Goal: Task Accomplishment & Management: Manage account settings

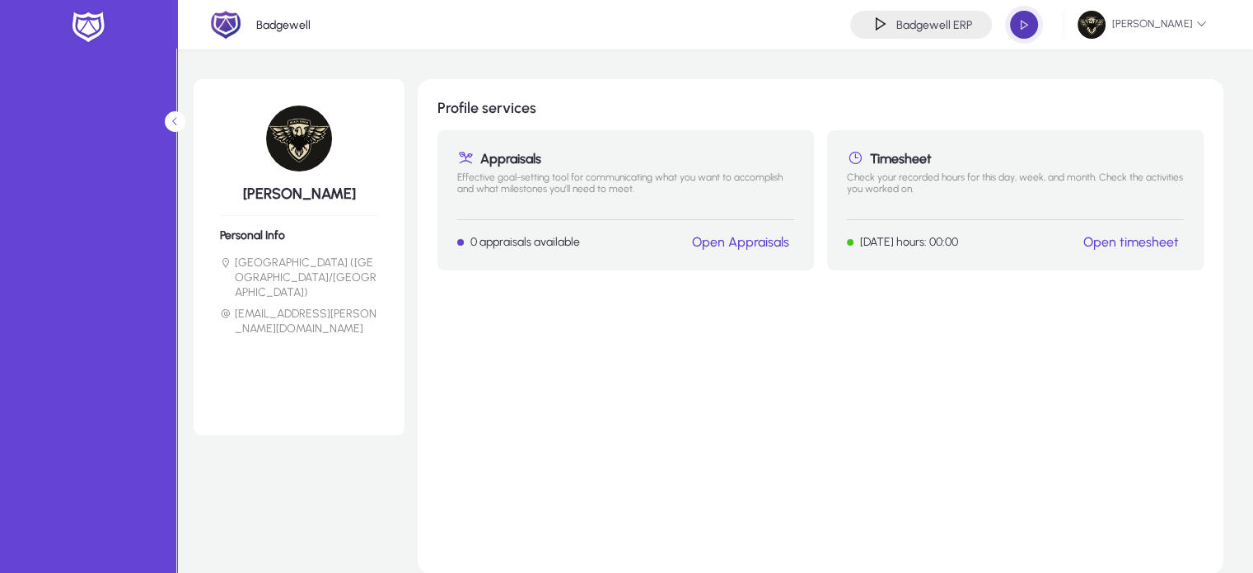
click at [1035, 26] on span "button" at bounding box center [1024, 24] width 33 height 33
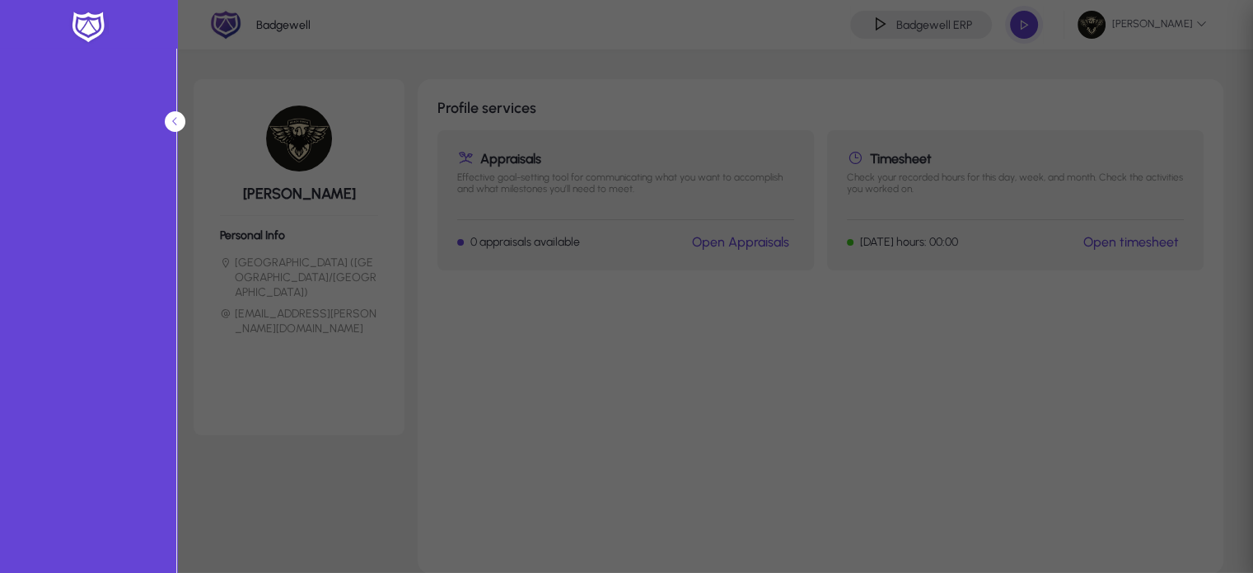
type input "**********"
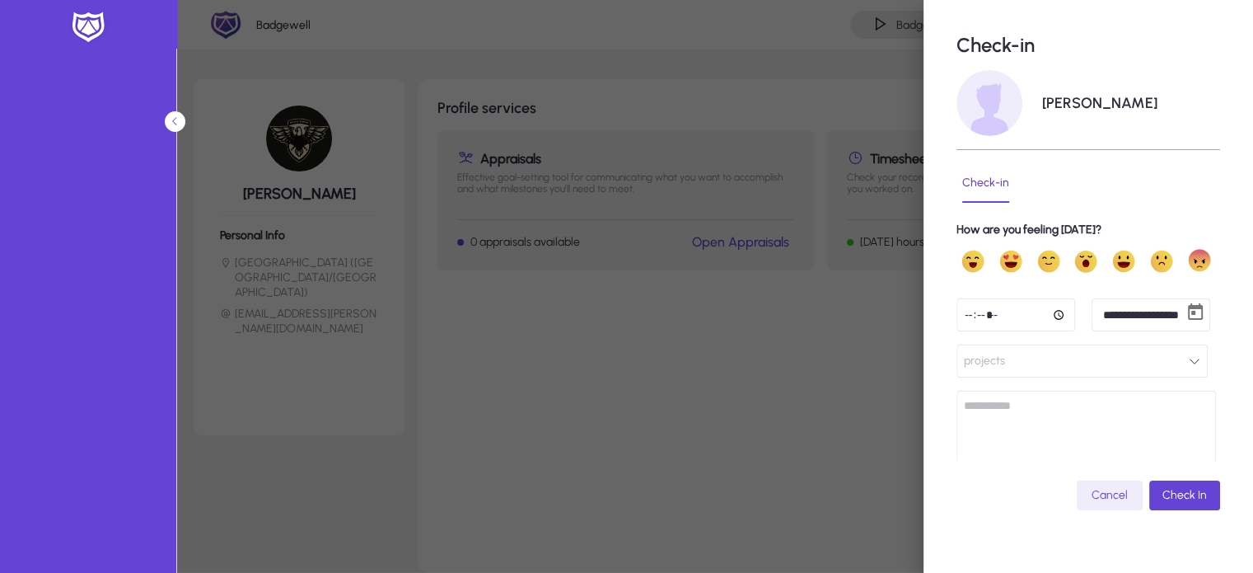
click at [961, 308] on input "time" at bounding box center [1016, 314] width 119 height 33
type input "*****"
click at [989, 348] on span "projects" at bounding box center [984, 360] width 41 height 33
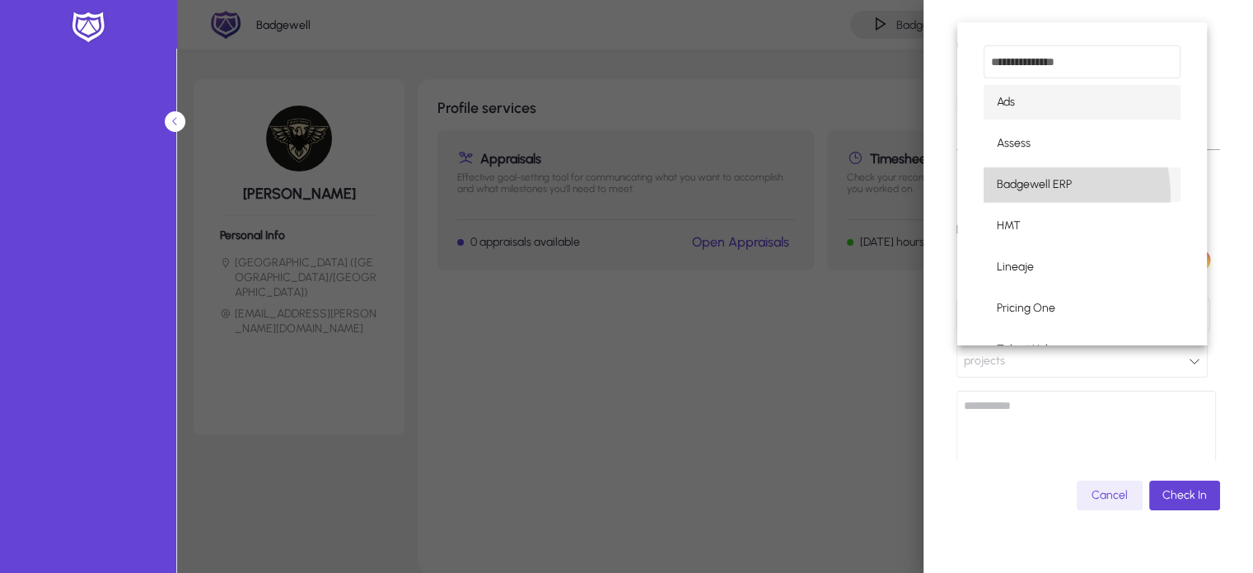
click at [1036, 194] on mat-option "Badgewell ERP" at bounding box center [1082, 184] width 197 height 35
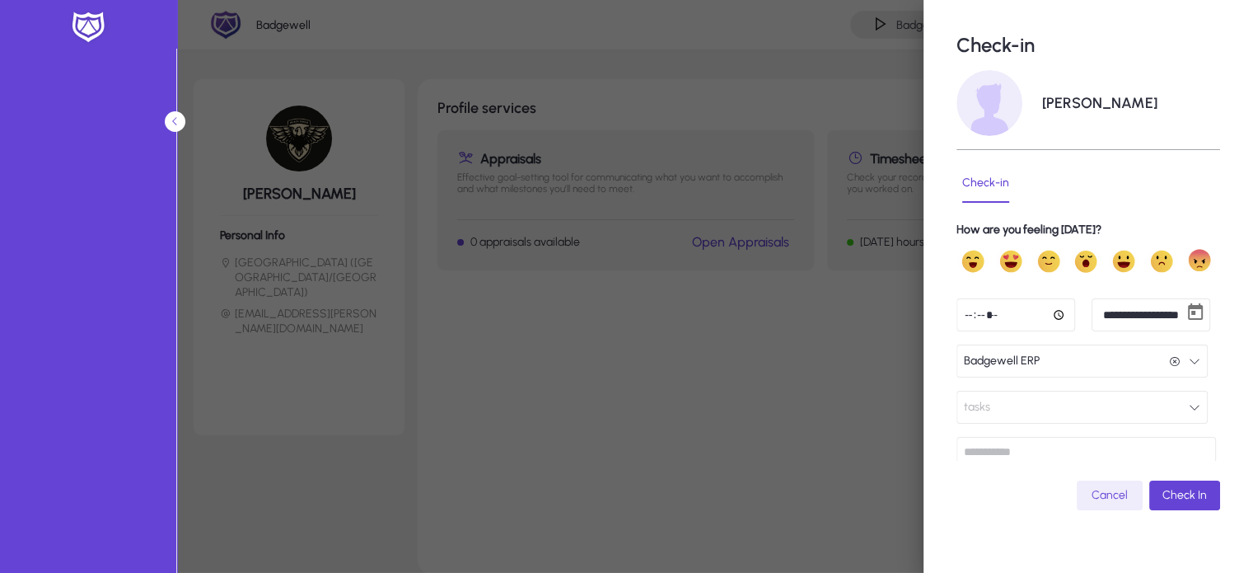
click at [976, 313] on input "*****" at bounding box center [1016, 314] width 119 height 33
type input "*****"
click at [1163, 490] on span "Check In" at bounding box center [1185, 495] width 45 height 14
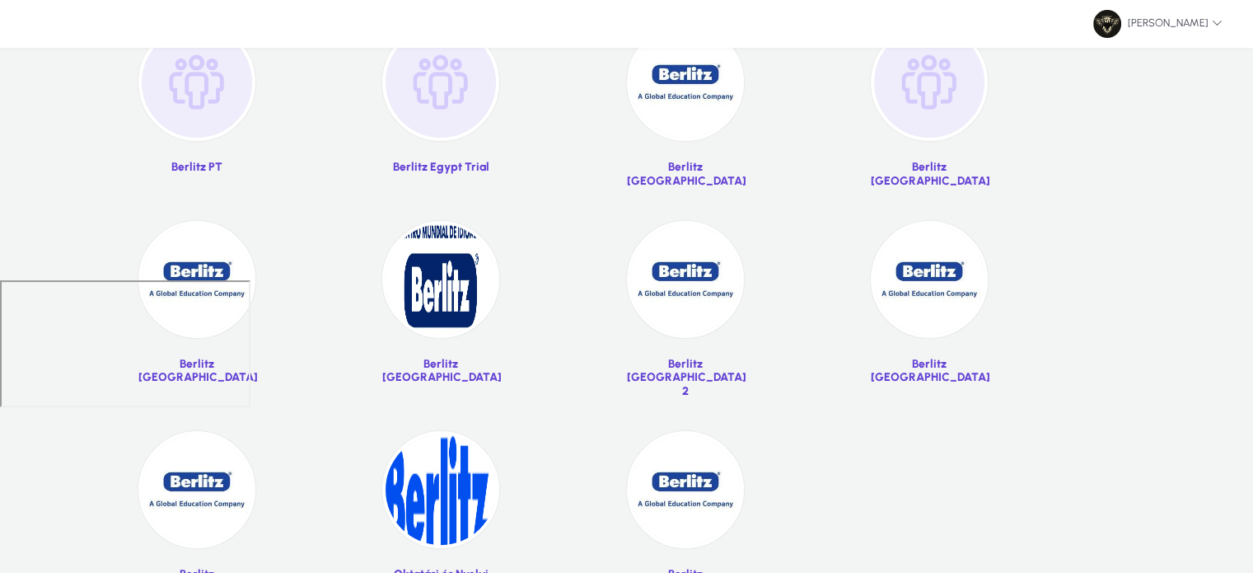
scroll to position [293, 0]
click at [222, 290] on img at bounding box center [196, 278] width 117 height 117
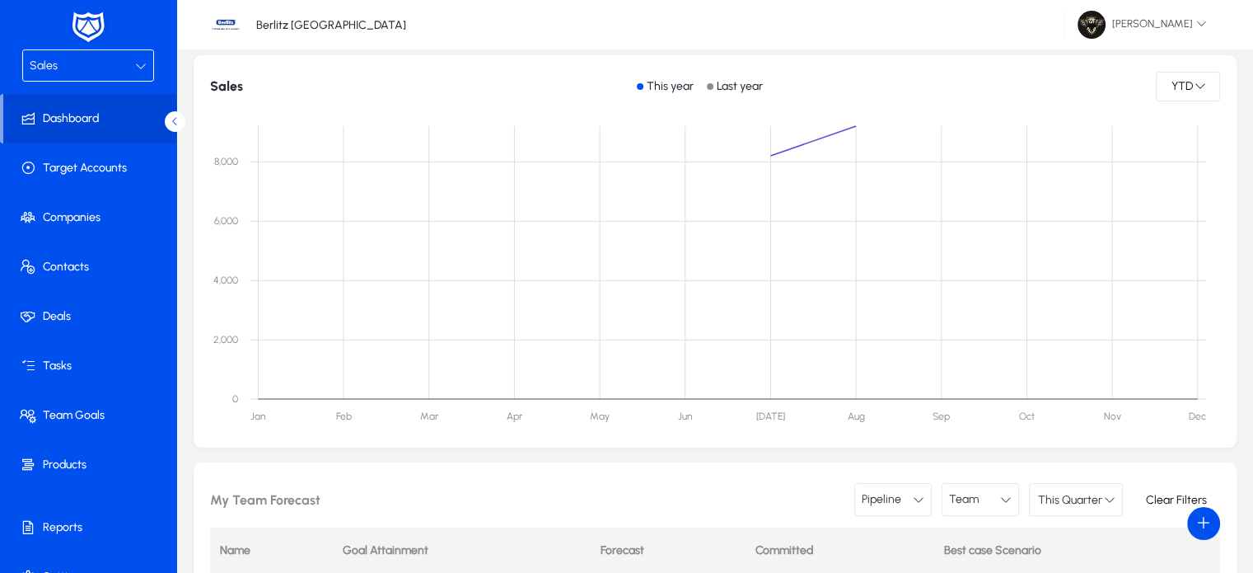
click at [58, 74] on div "Sales" at bounding box center [82, 65] width 105 height 21
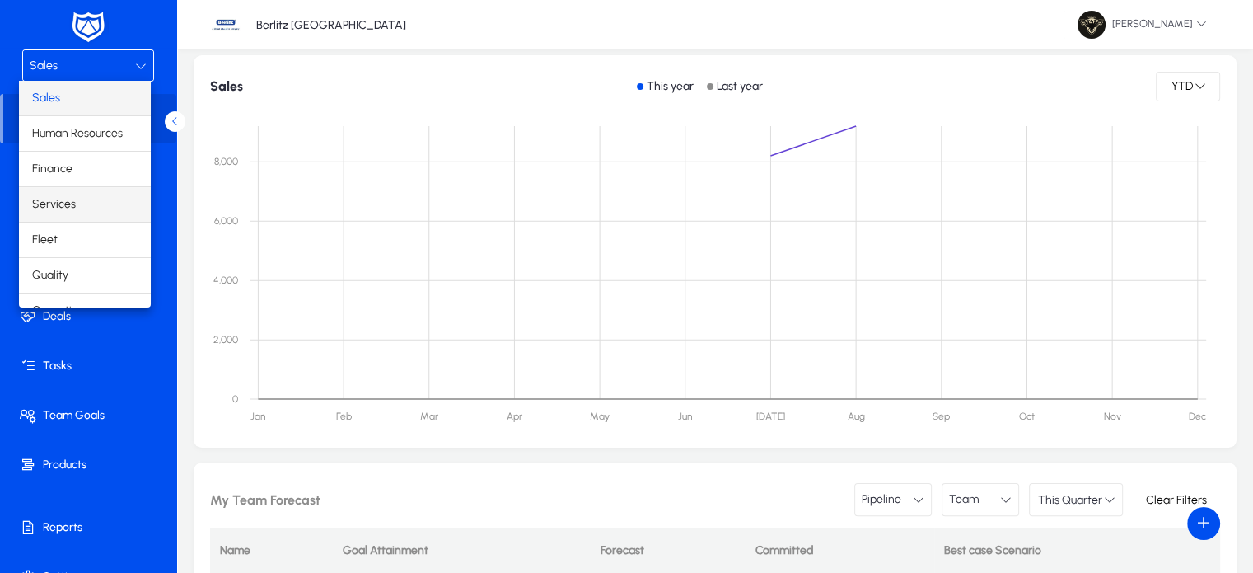
scroll to position [54, 0]
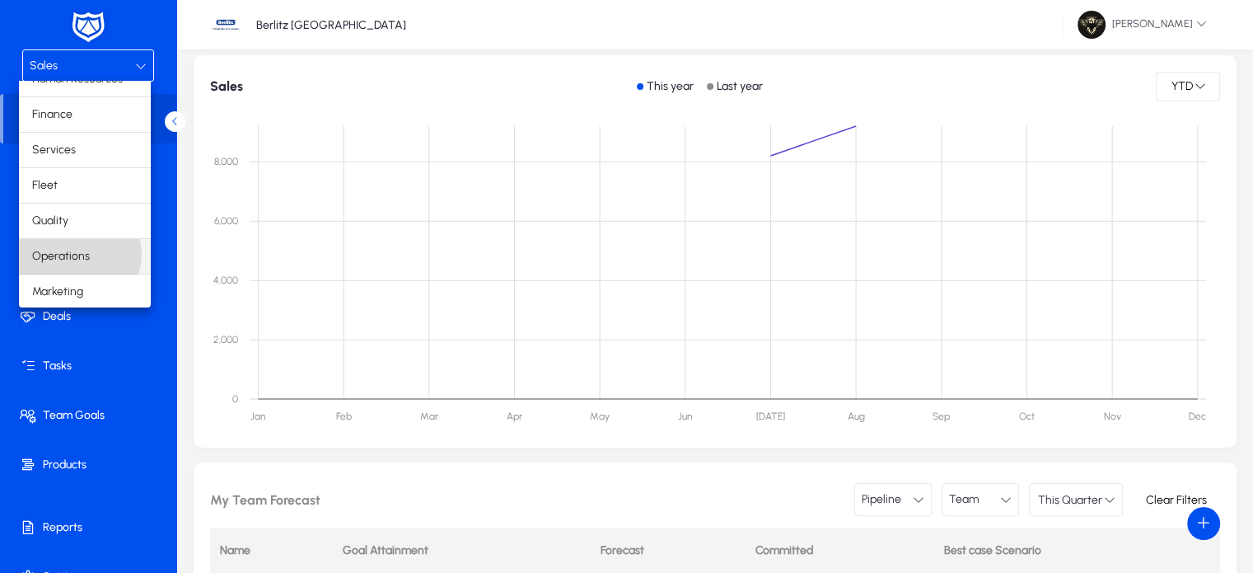
click at [78, 253] on span "Operations" at bounding box center [61, 256] width 58 height 20
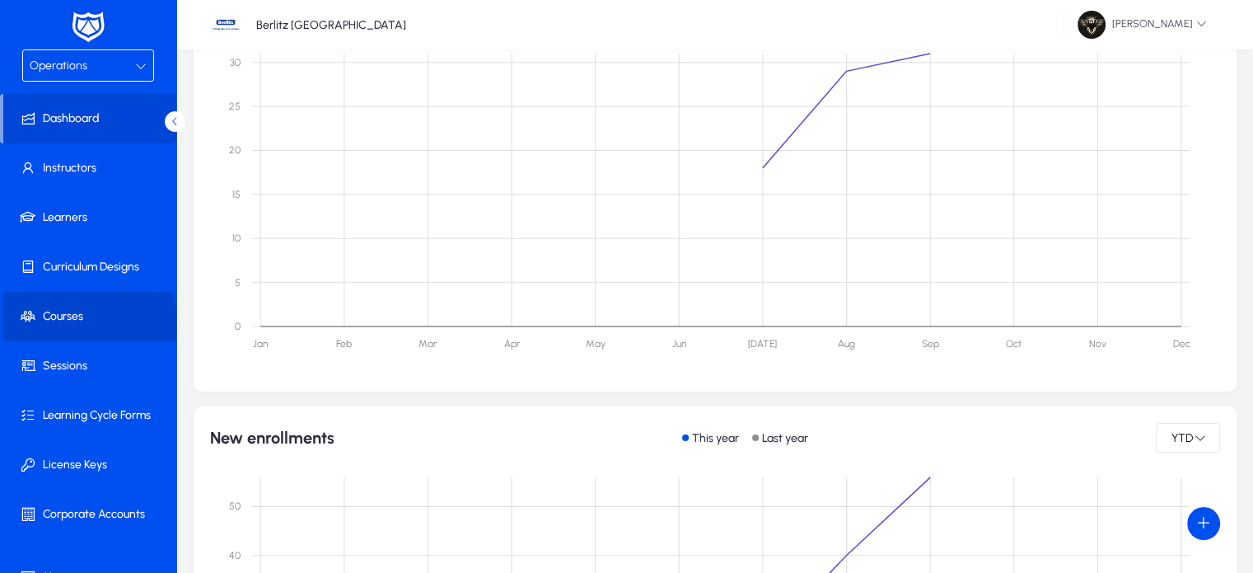
click at [74, 324] on span "Courses" at bounding box center [91, 316] width 176 height 16
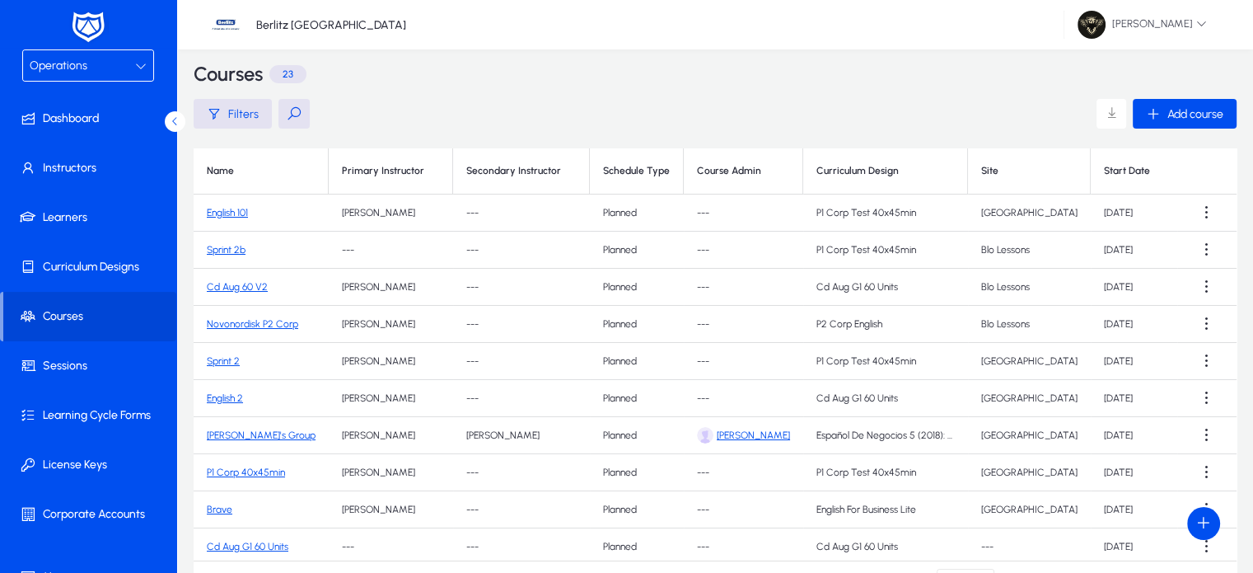
click at [221, 213] on link "English 101" at bounding box center [227, 213] width 41 height 12
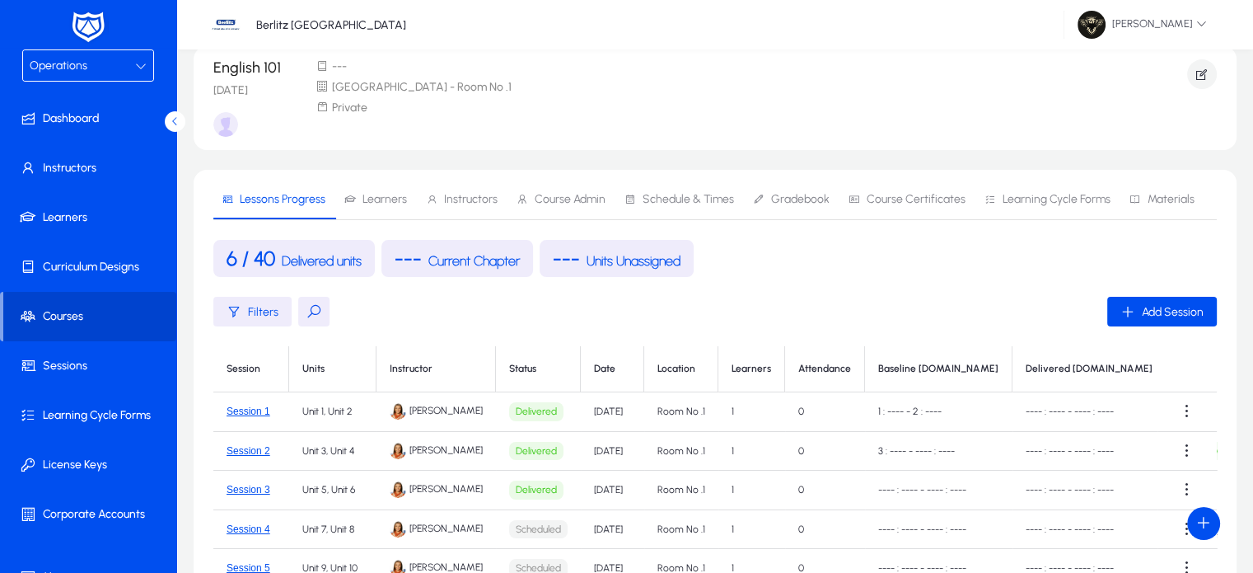
scroll to position [46, 0]
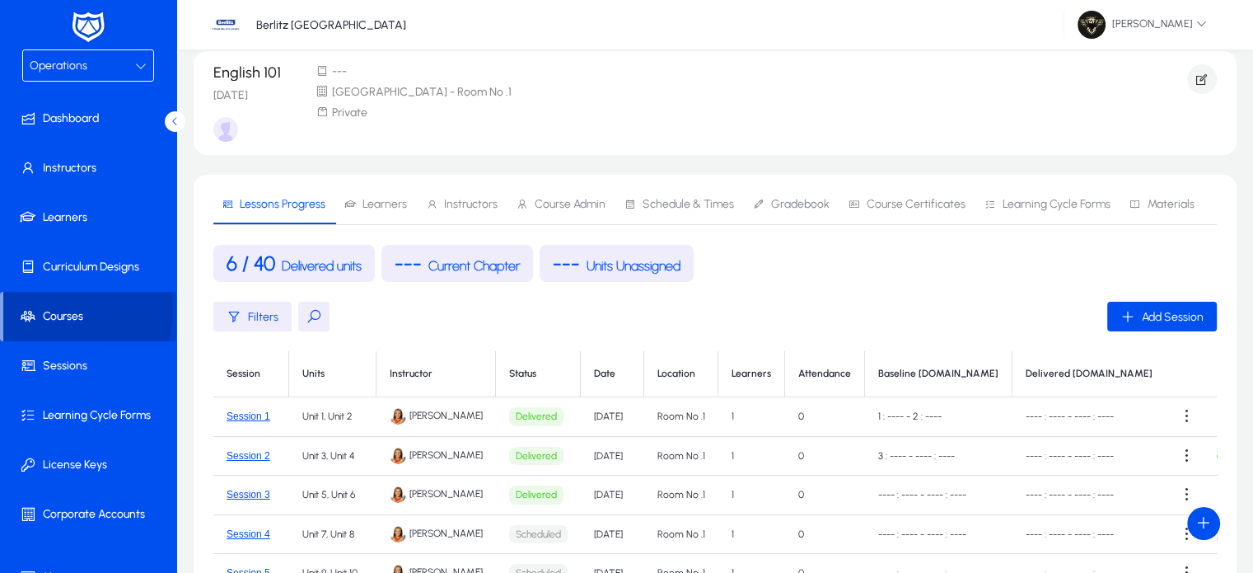
click at [46, 309] on span "Courses" at bounding box center [89, 316] width 173 height 16
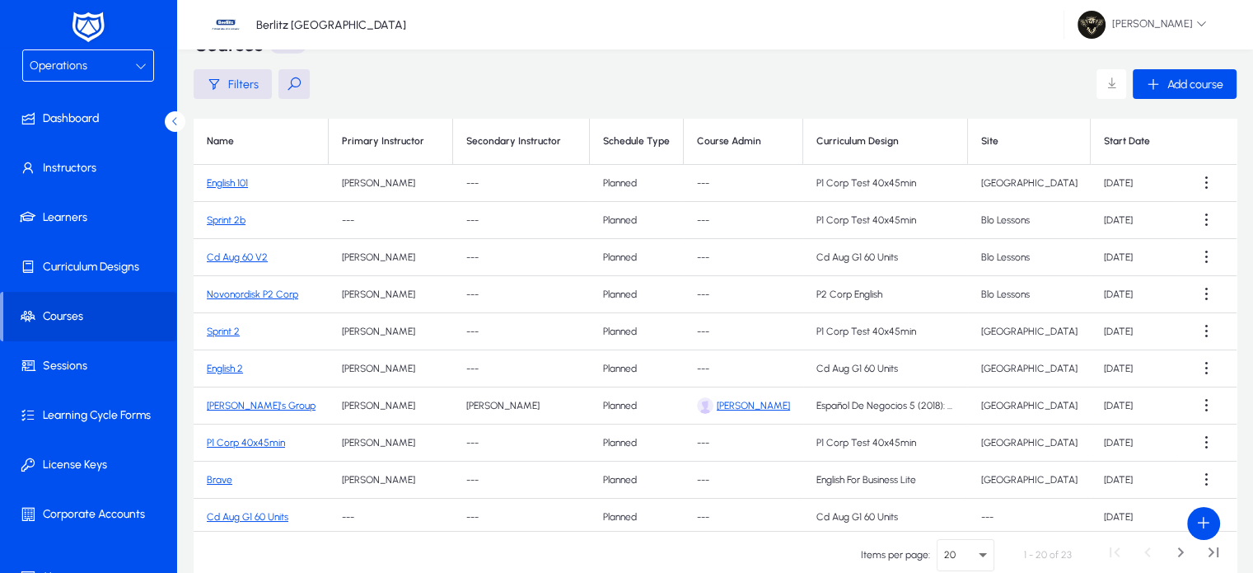
click at [243, 255] on link "Cd Aug 60 V2" at bounding box center [237, 257] width 61 height 12
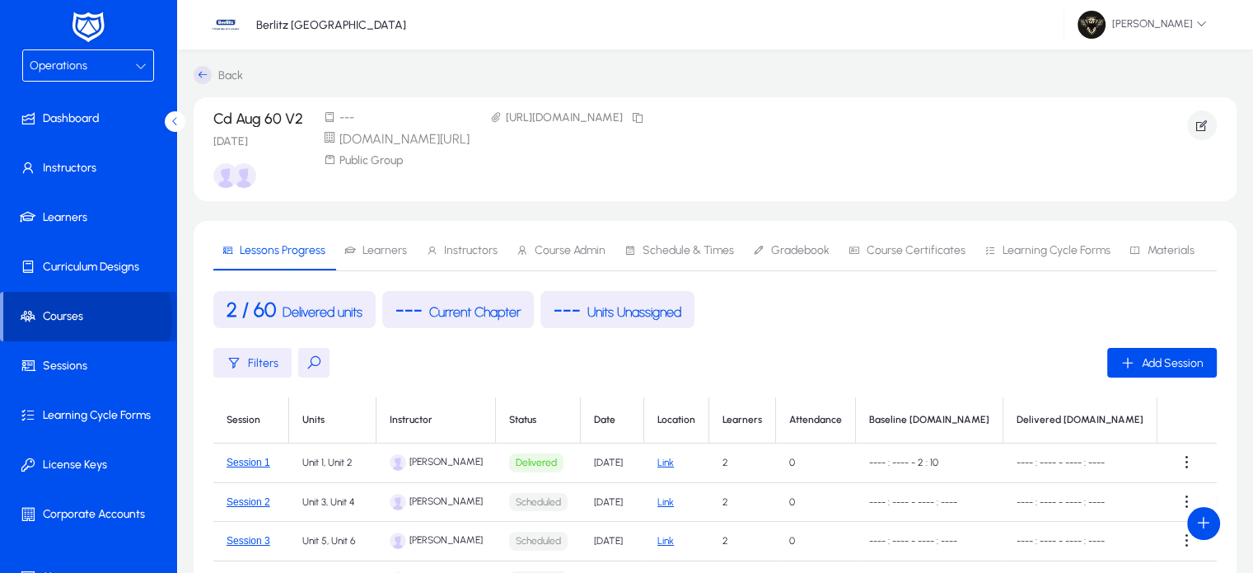
click at [82, 317] on span "Courses" at bounding box center [89, 316] width 173 height 16
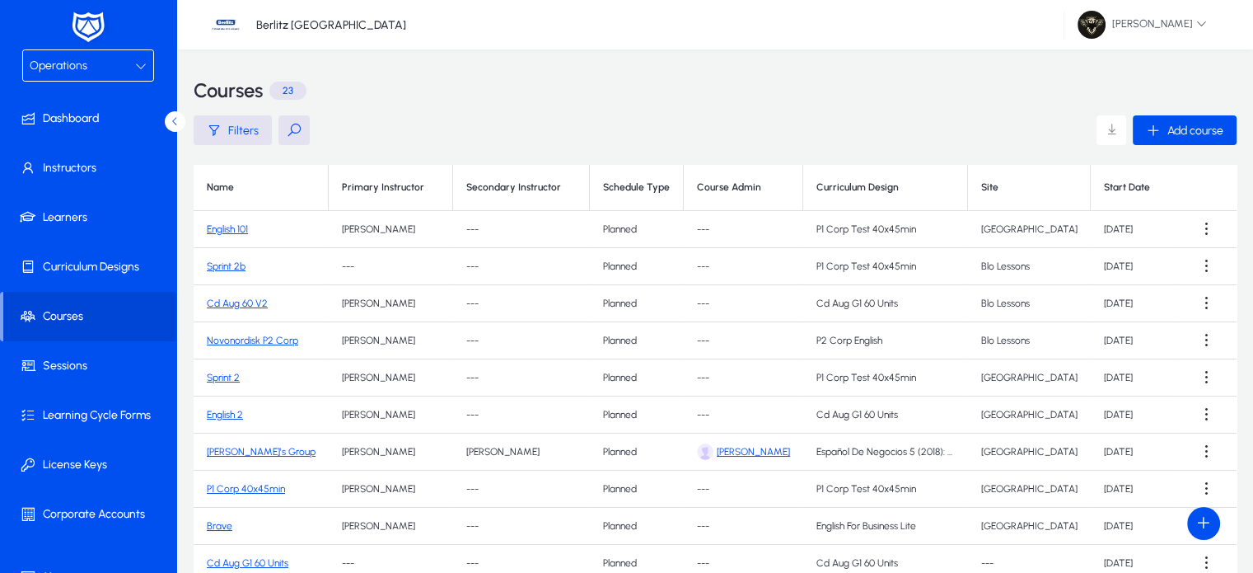
click at [221, 271] on link "Sprint 2b" at bounding box center [226, 266] width 39 height 12
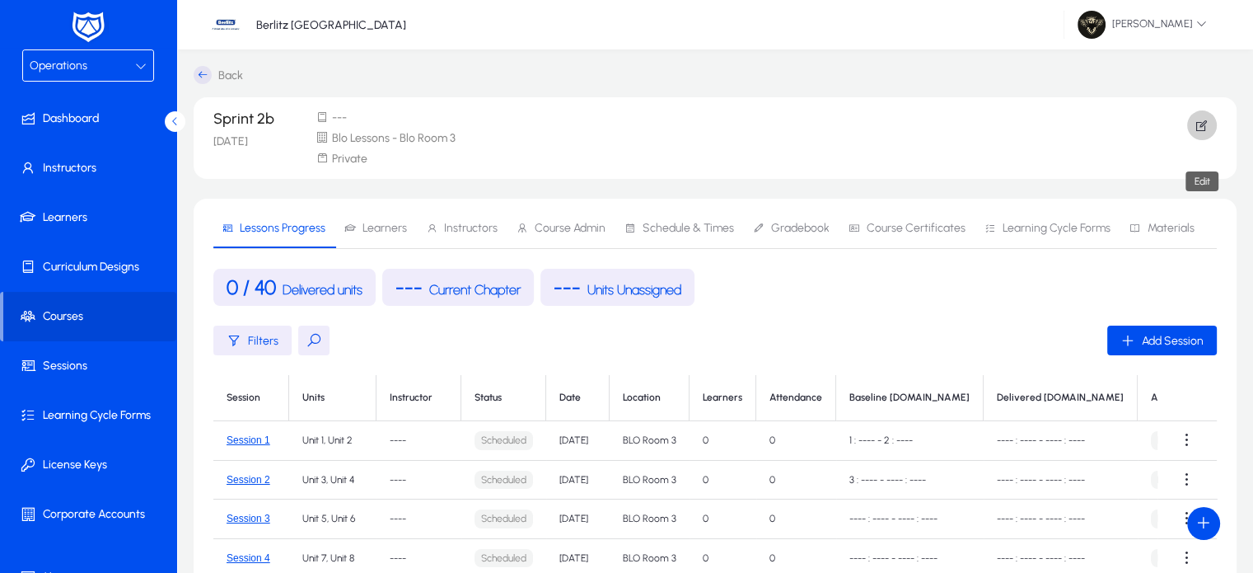
click at [1213, 127] on span "button" at bounding box center [1203, 125] width 30 height 40
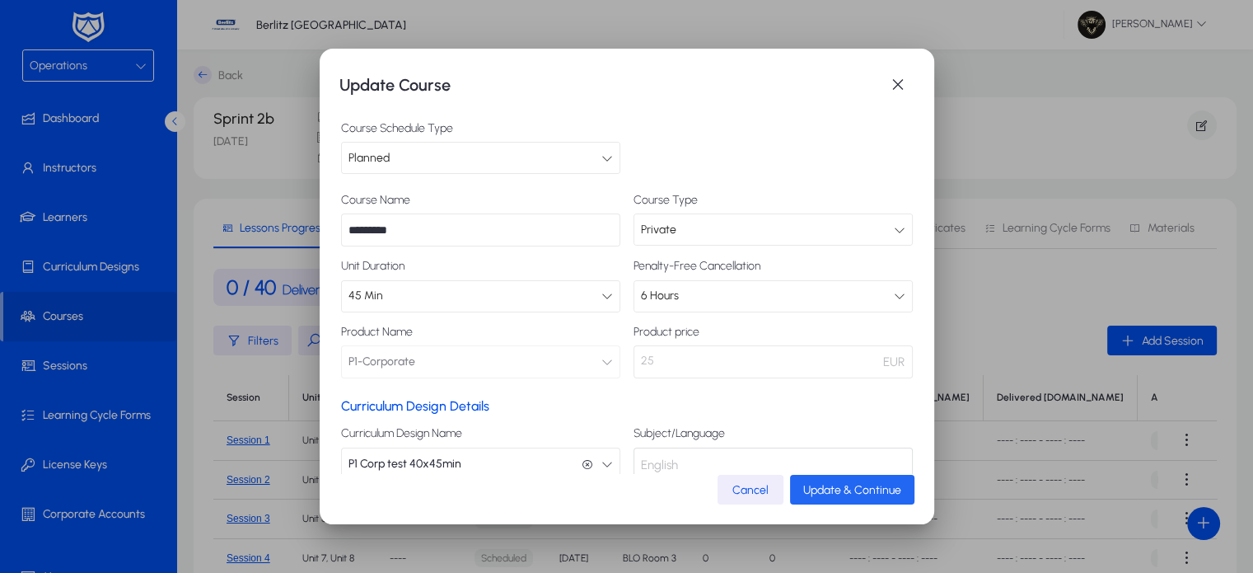
click at [860, 480] on span "submit" at bounding box center [852, 490] width 124 height 40
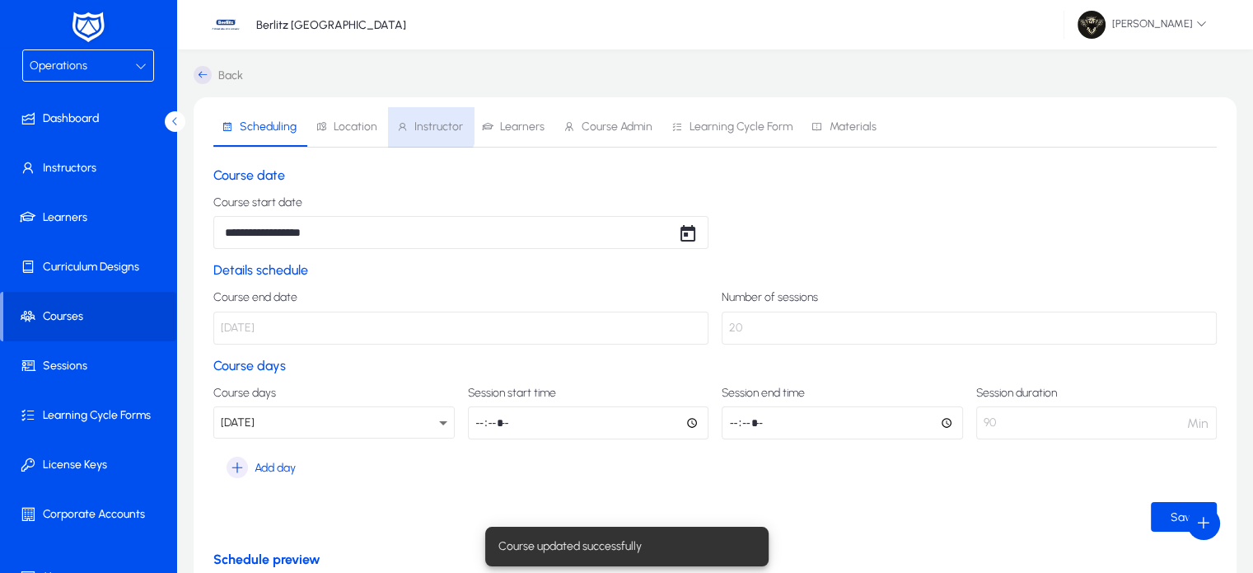
click at [415, 118] on span "Instructor" at bounding box center [429, 127] width 67 height 40
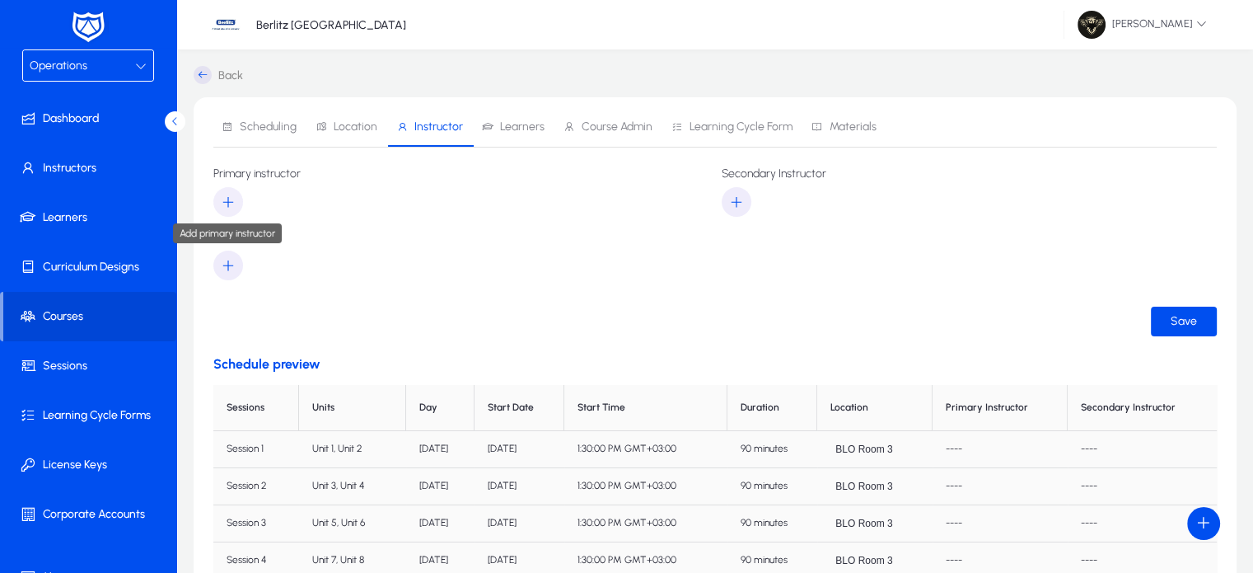
click at [231, 214] on span "button" at bounding box center [228, 202] width 30 height 40
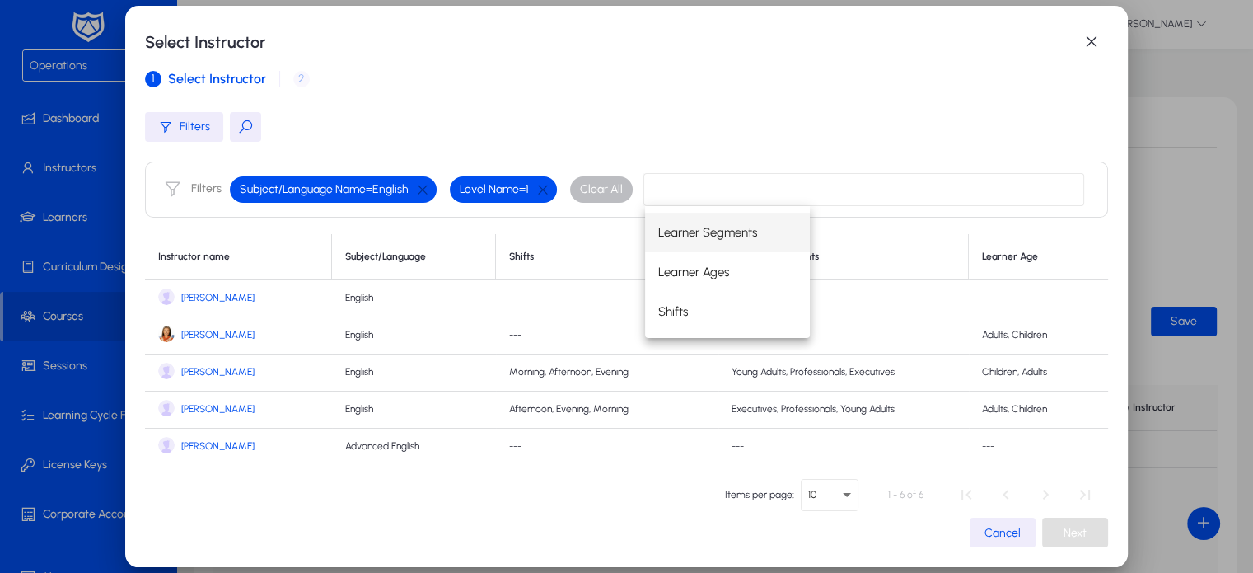
click at [197, 293] on span "[PERSON_NAME]" at bounding box center [217, 298] width 73 height 12
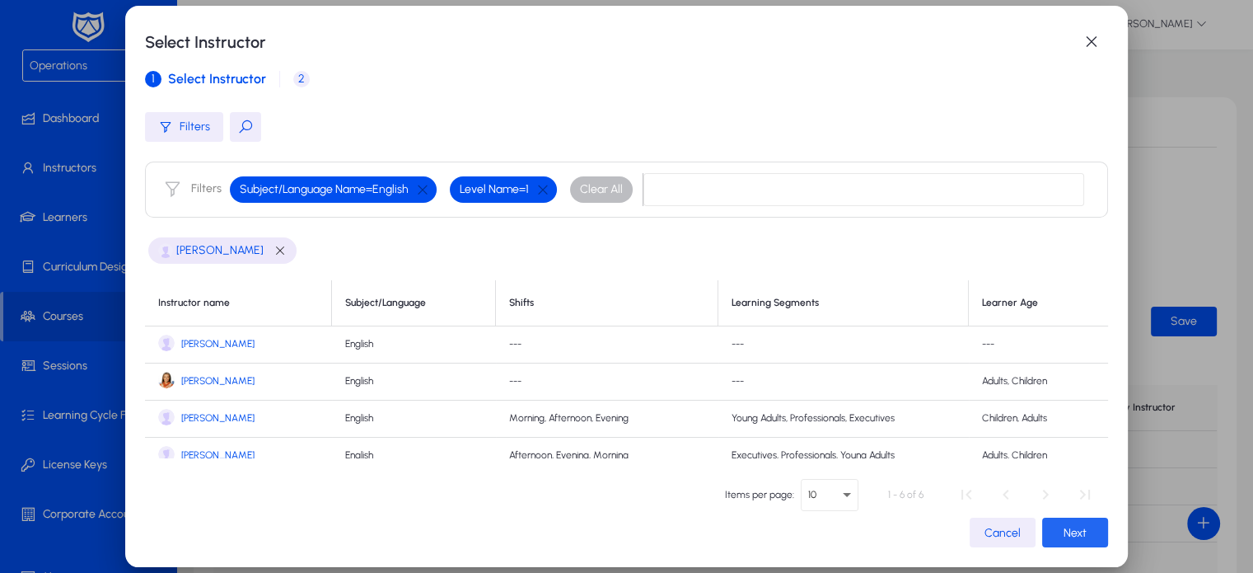
click at [1085, 541] on span "button" at bounding box center [1075, 533] width 66 height 40
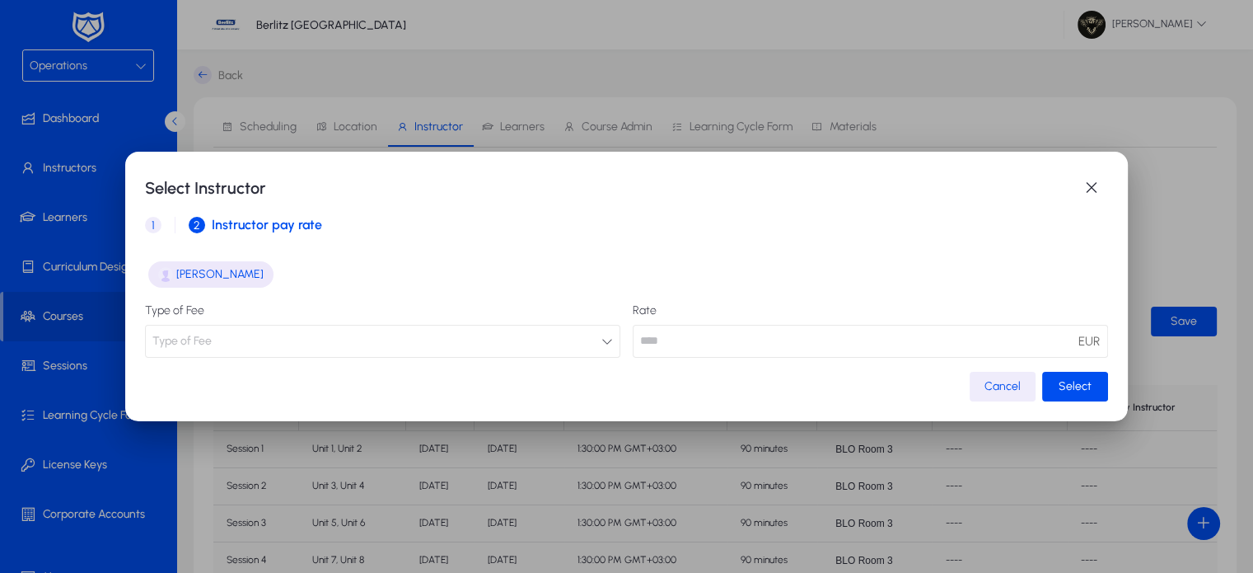
click at [478, 335] on button "Type of Fee" at bounding box center [383, 341] width 476 height 33
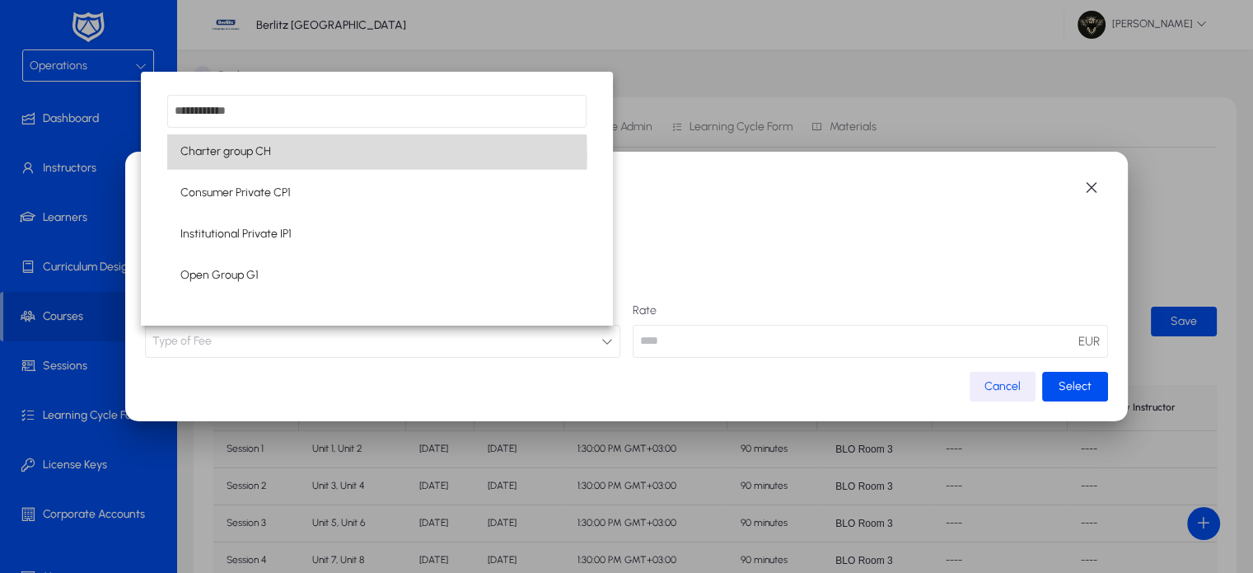
click at [254, 156] on span "Charter group CH" at bounding box center [225, 152] width 91 height 20
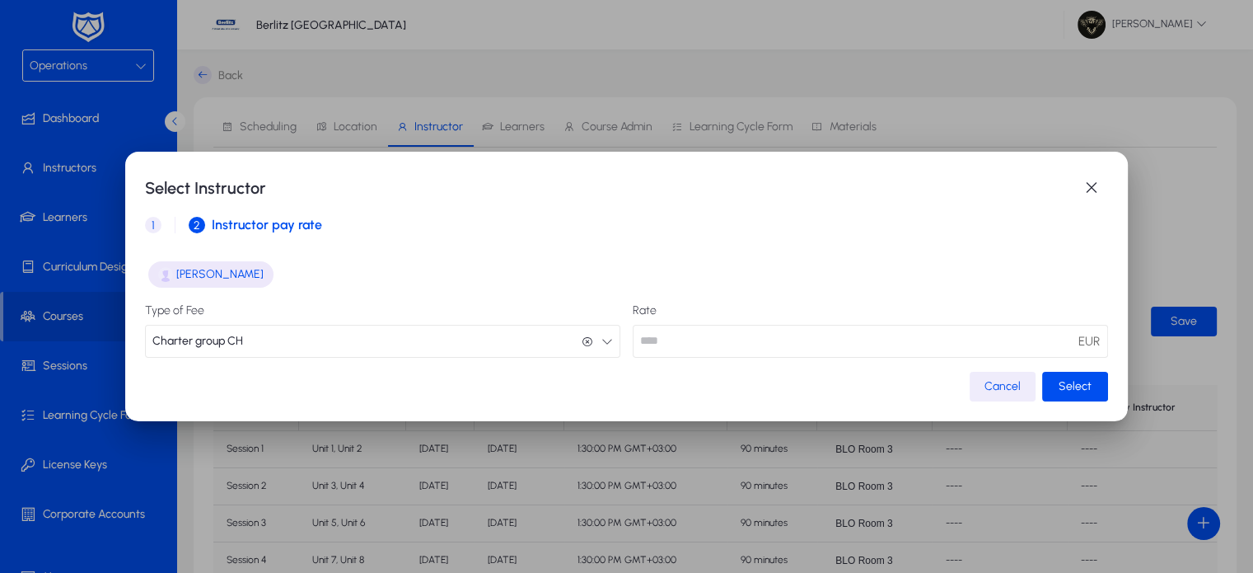
click at [699, 359] on mat-dialog-content "[PERSON_NAME] Type of Fee Charter group CH Charter group CH Rate EUR" at bounding box center [626, 307] width 963 height 125
click at [712, 349] on input "number" at bounding box center [871, 341] width 476 height 33
click at [1099, 185] on span "button" at bounding box center [1091, 187] width 33 height 33
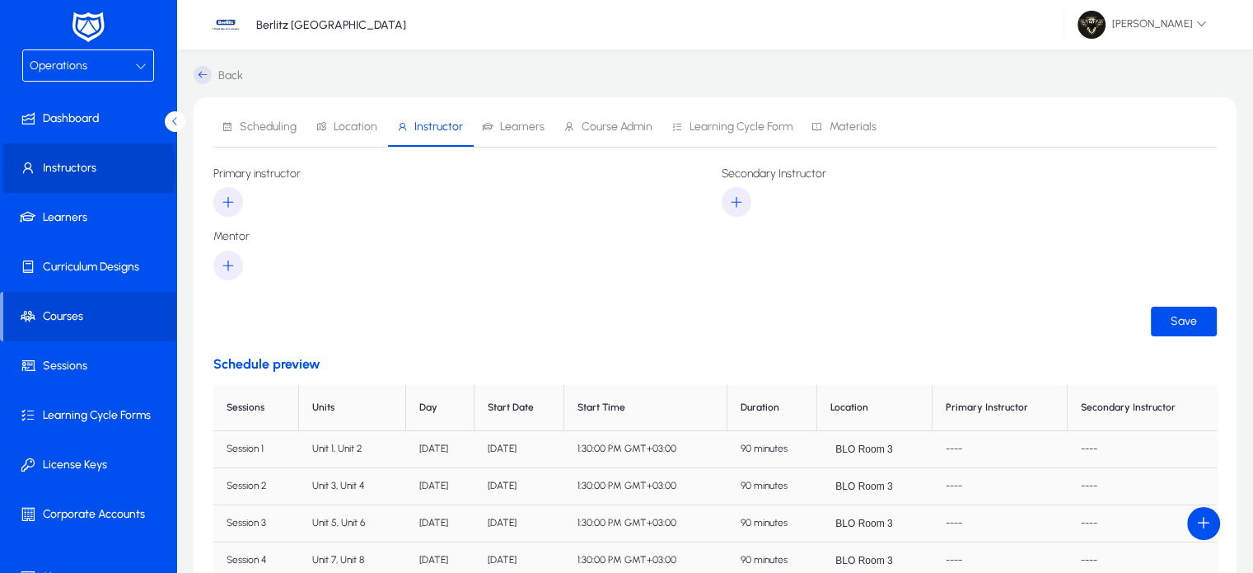
click at [76, 170] on span "Instructors" at bounding box center [91, 168] width 176 height 16
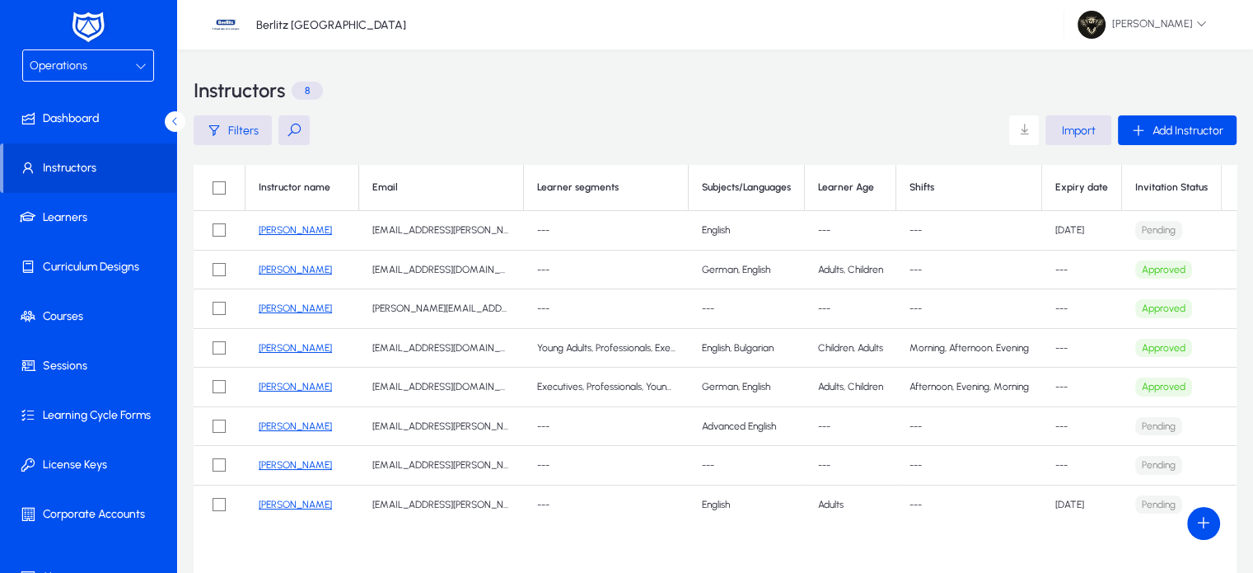
click at [288, 227] on link "[PERSON_NAME]" at bounding box center [295, 230] width 73 height 12
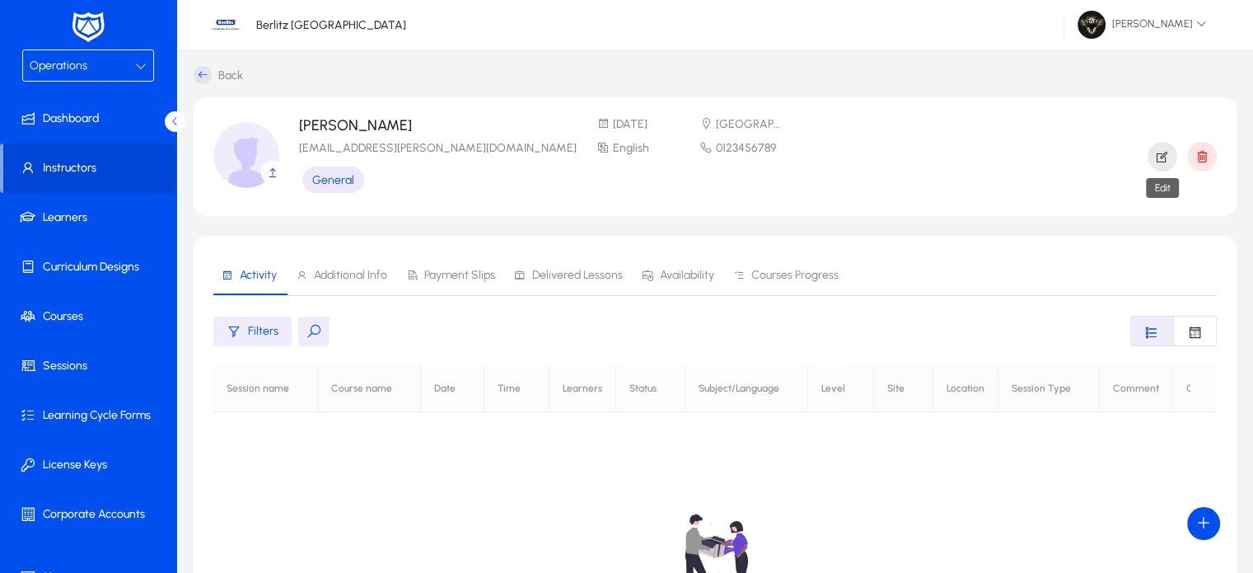
click at [1162, 158] on icon "button" at bounding box center [1162, 156] width 15 height 15
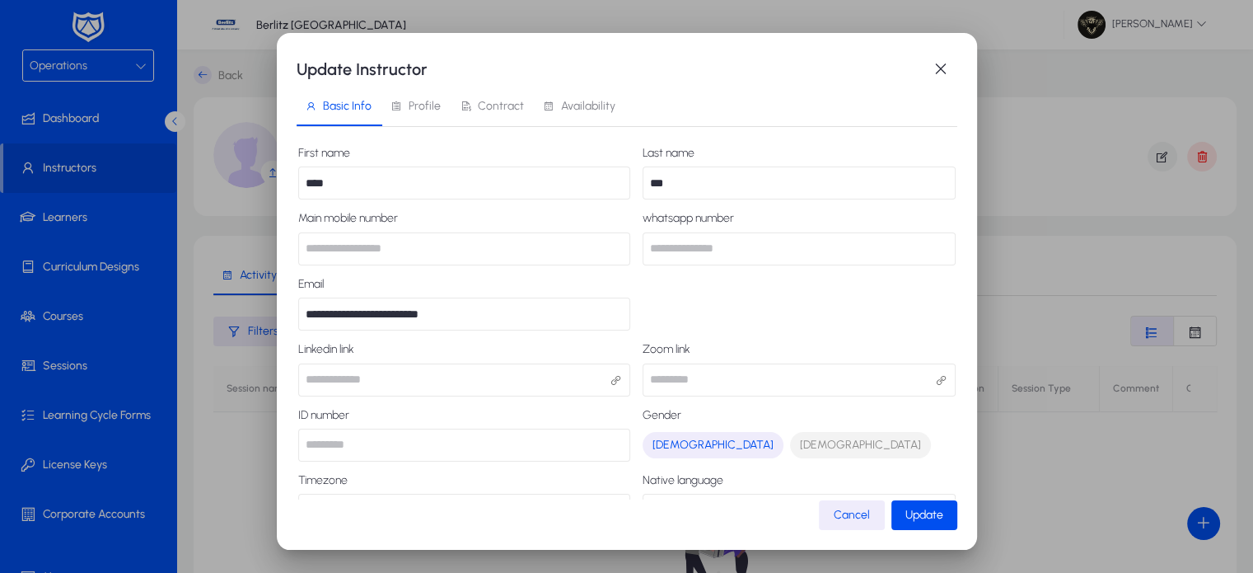
click at [476, 96] on span "Contract" at bounding box center [492, 107] width 64 height 40
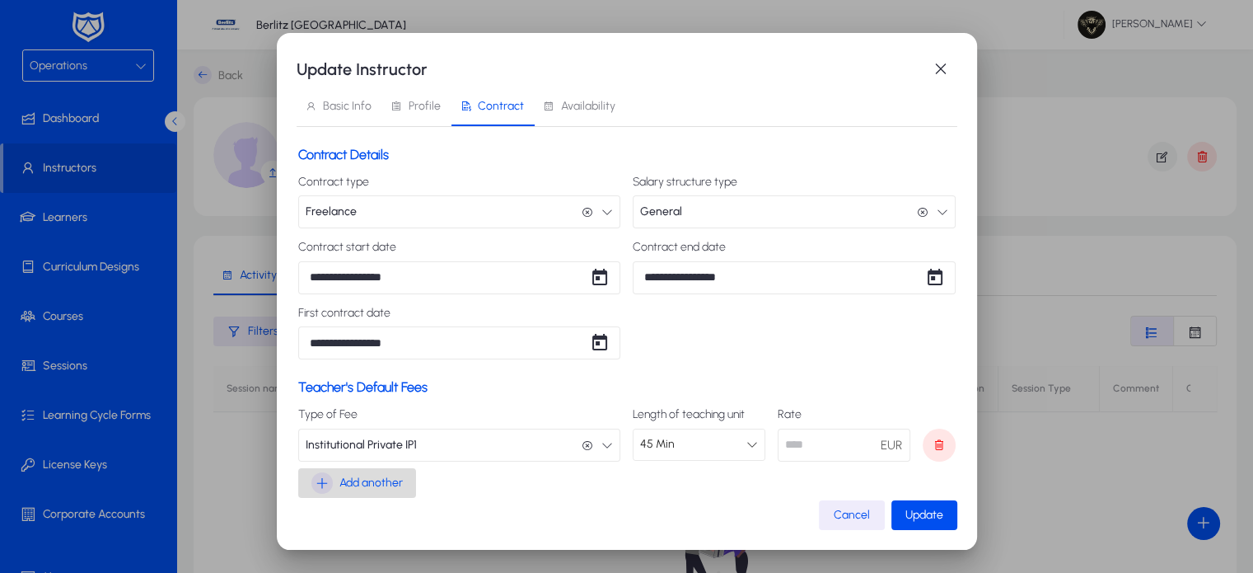
scroll to position [24, 0]
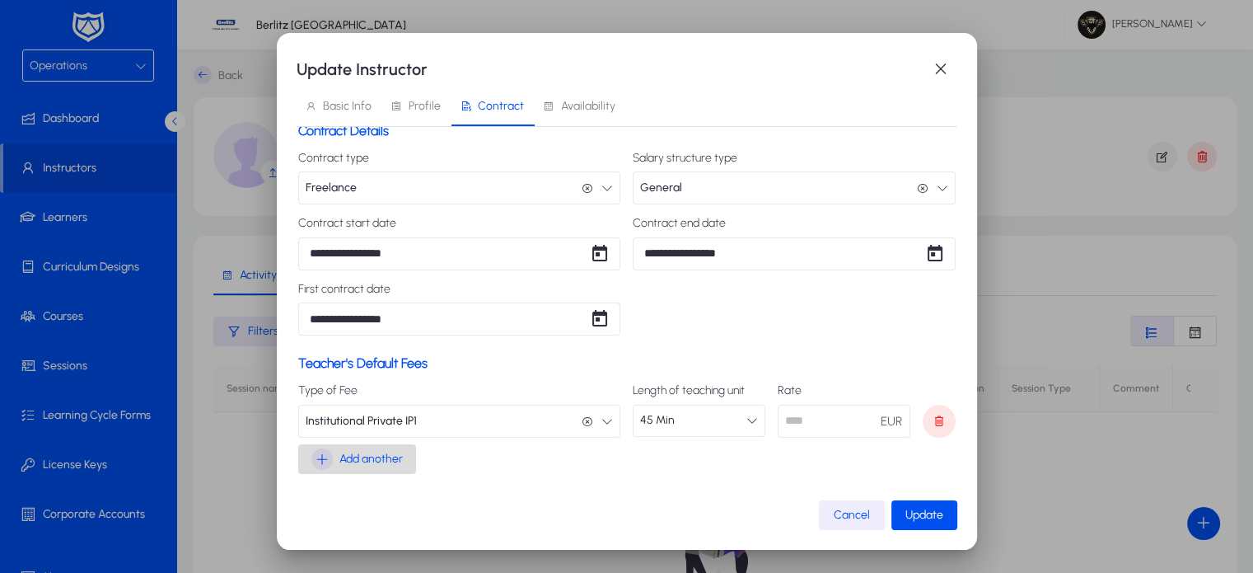
click at [353, 463] on span "Add another" at bounding box center [371, 459] width 63 height 20
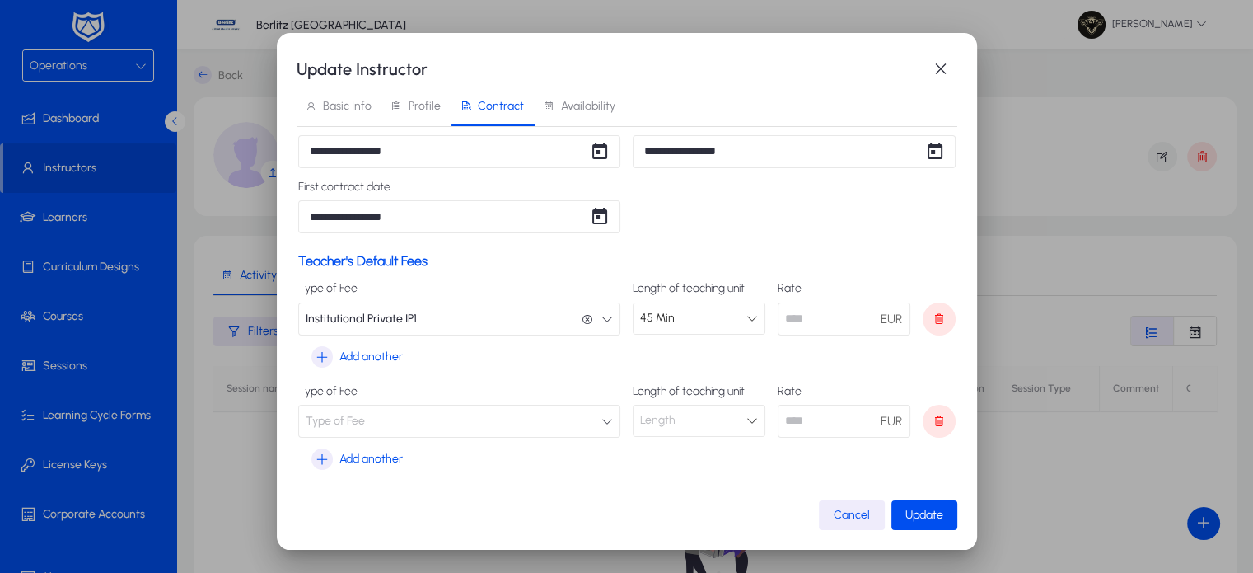
click at [411, 411] on button "Type of Fee" at bounding box center [459, 421] width 323 height 33
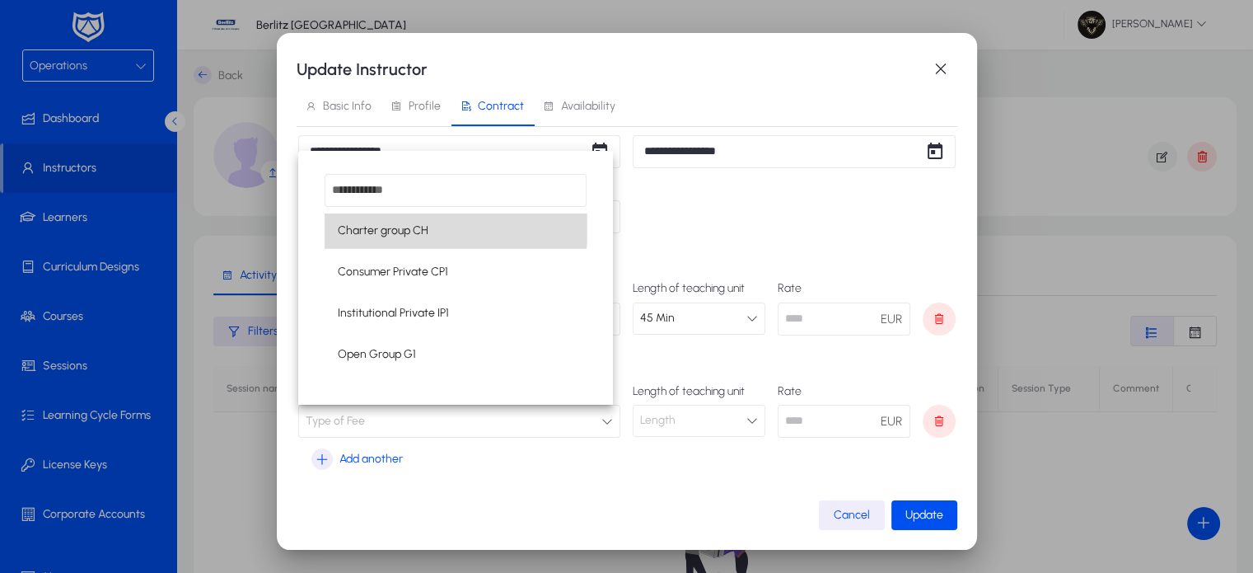
click at [429, 220] on mat-option "Charter group CH" at bounding box center [456, 230] width 262 height 35
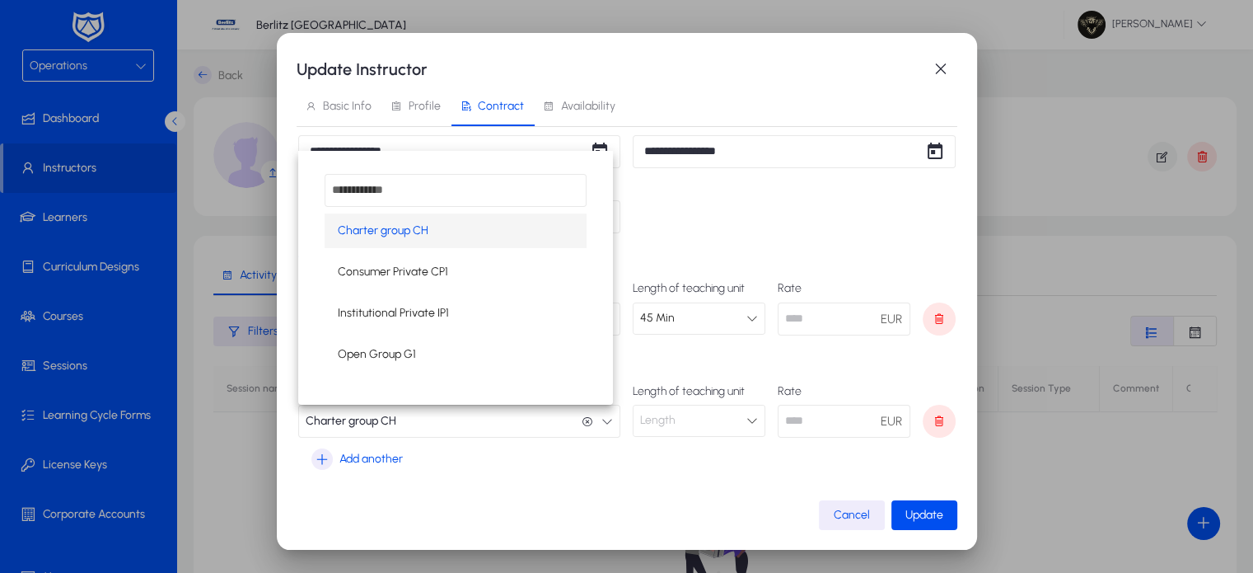
scroll to position [0, 0]
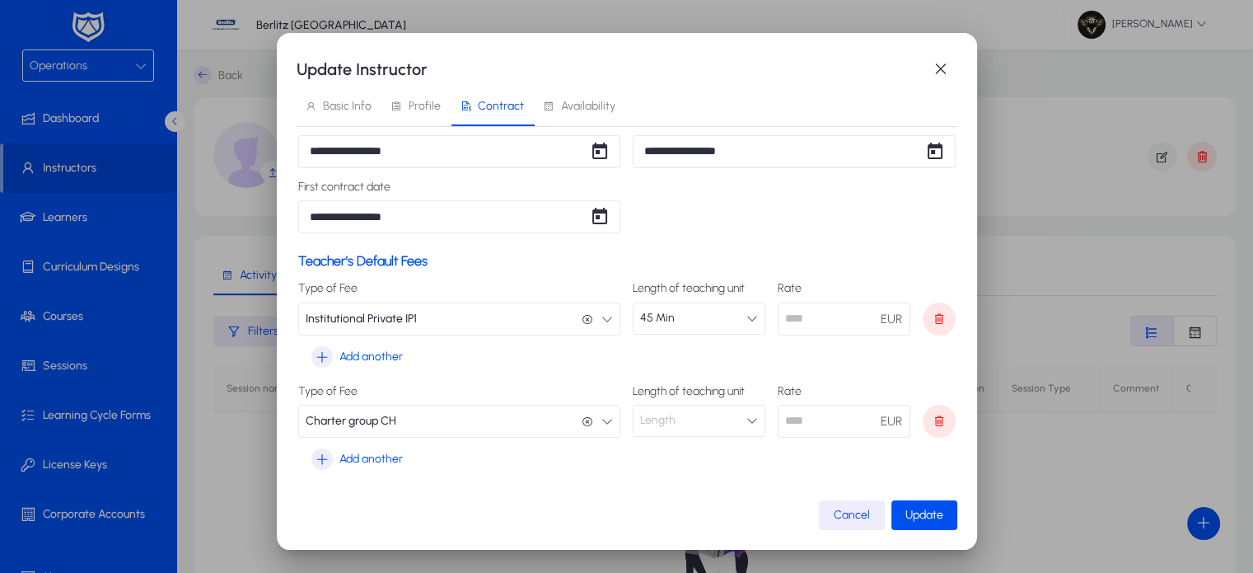
click at [692, 434] on div "Length" at bounding box center [699, 420] width 131 height 30
click at [680, 449] on mat-option "45 Min" at bounding box center [691, 452] width 129 height 35
click at [803, 425] on input "number" at bounding box center [844, 421] width 133 height 33
type input "*"
type input "**"
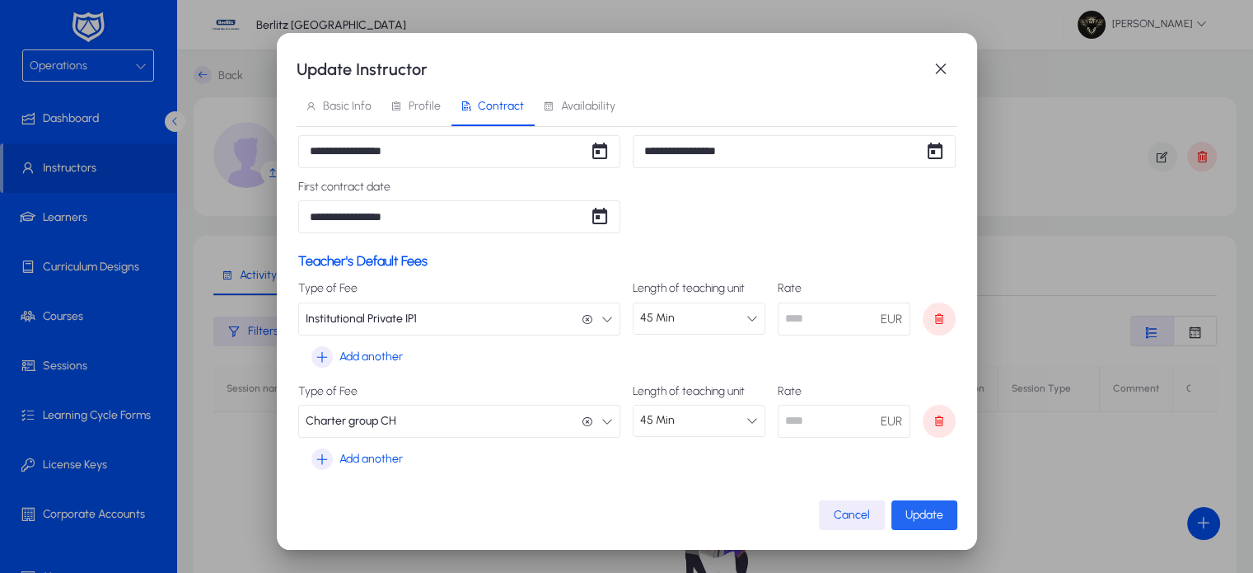
click at [939, 517] on span "Update" at bounding box center [925, 515] width 38 height 14
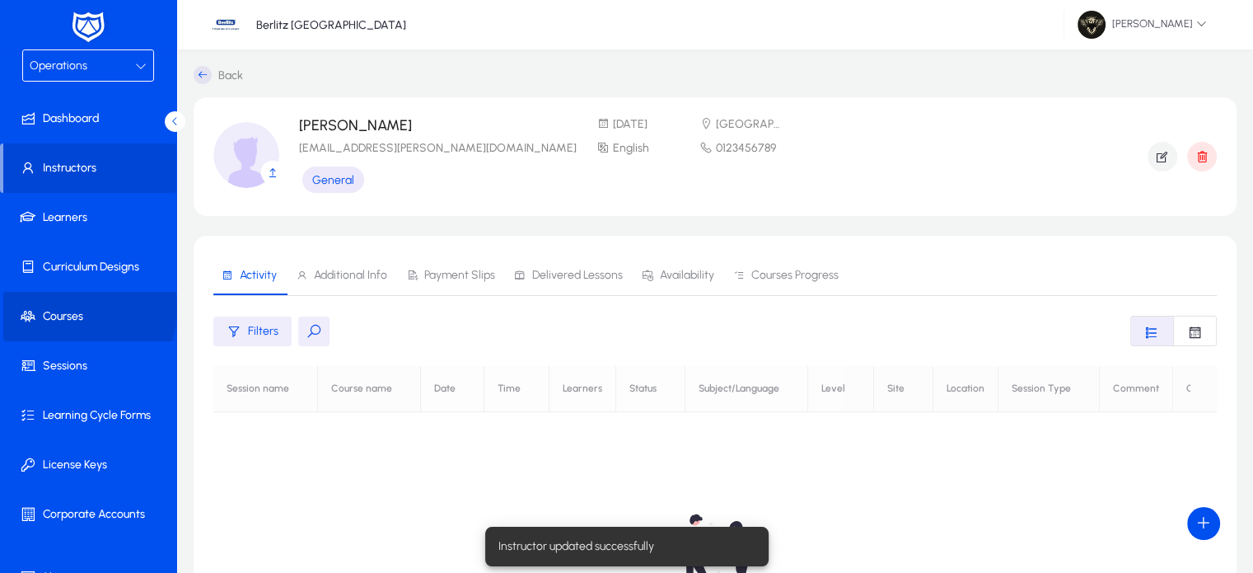
click at [77, 309] on span "Courses" at bounding box center [91, 316] width 176 height 16
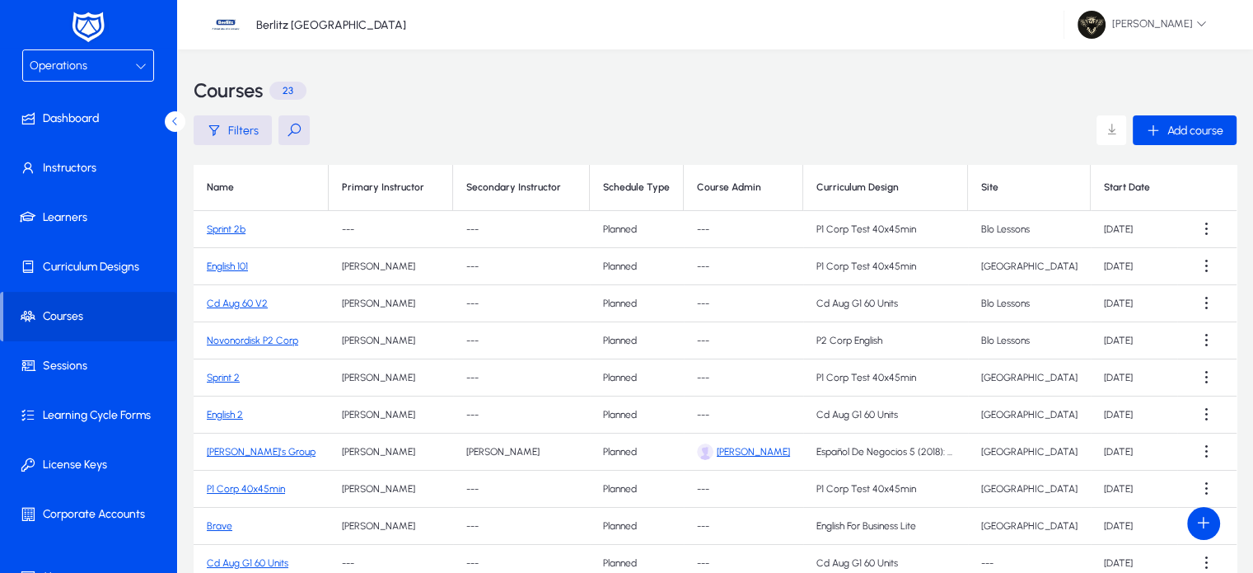
click at [232, 229] on link "Sprint 2b" at bounding box center [226, 229] width 39 height 12
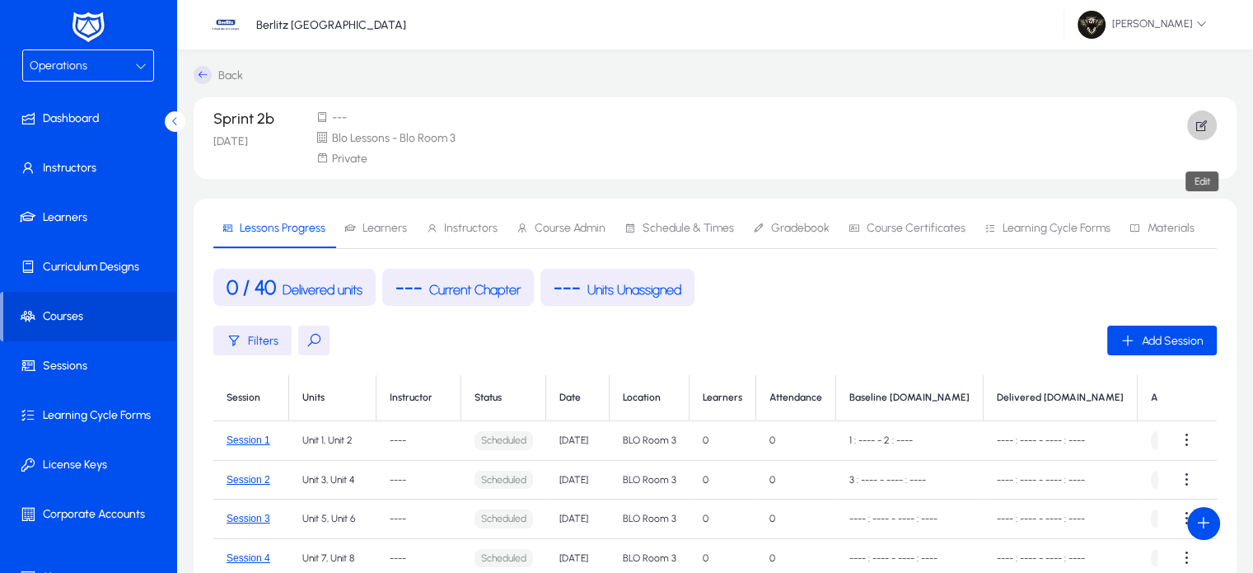
click at [1202, 118] on icon "button" at bounding box center [1202, 125] width 15 height 15
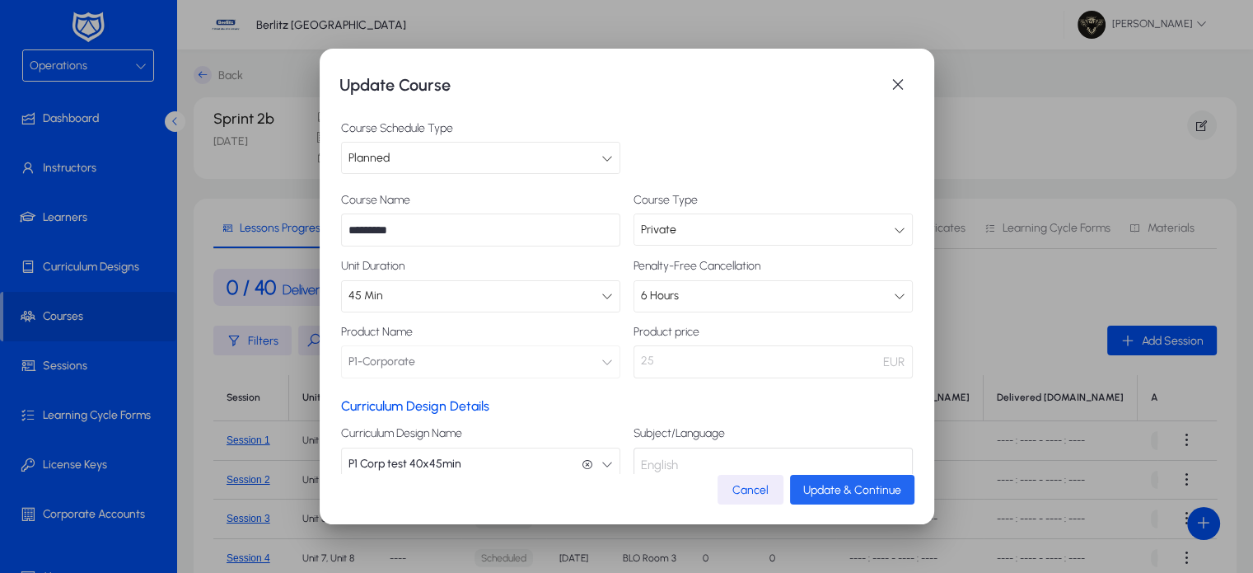
click at [844, 491] on span "Update & Continue" at bounding box center [852, 490] width 98 height 14
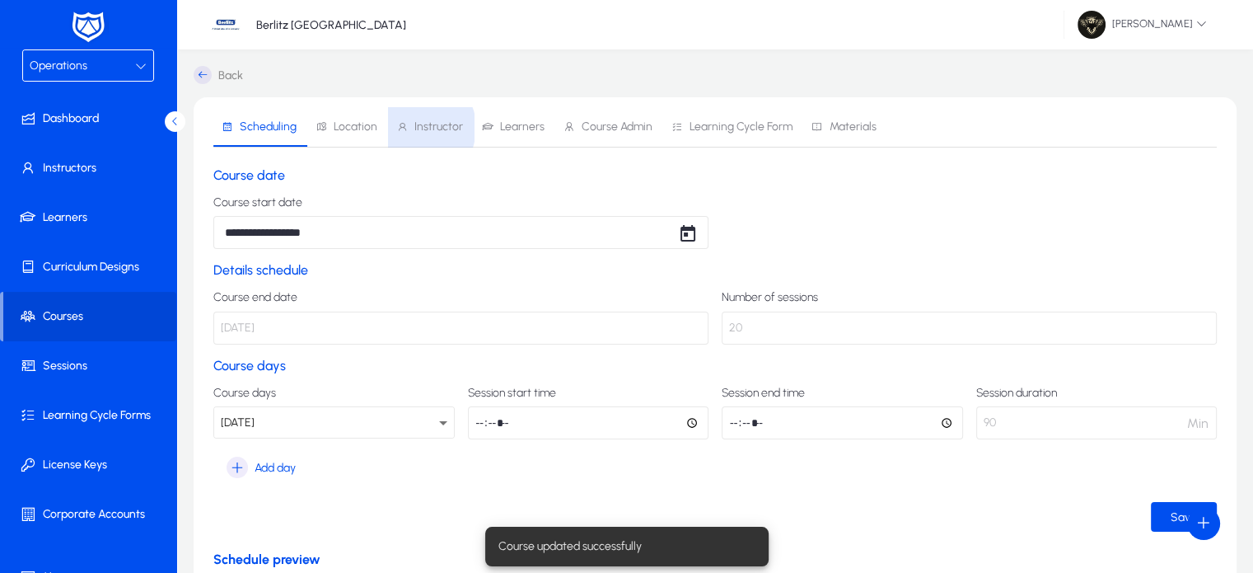
click at [415, 128] on span "Instructor" at bounding box center [439, 127] width 49 height 12
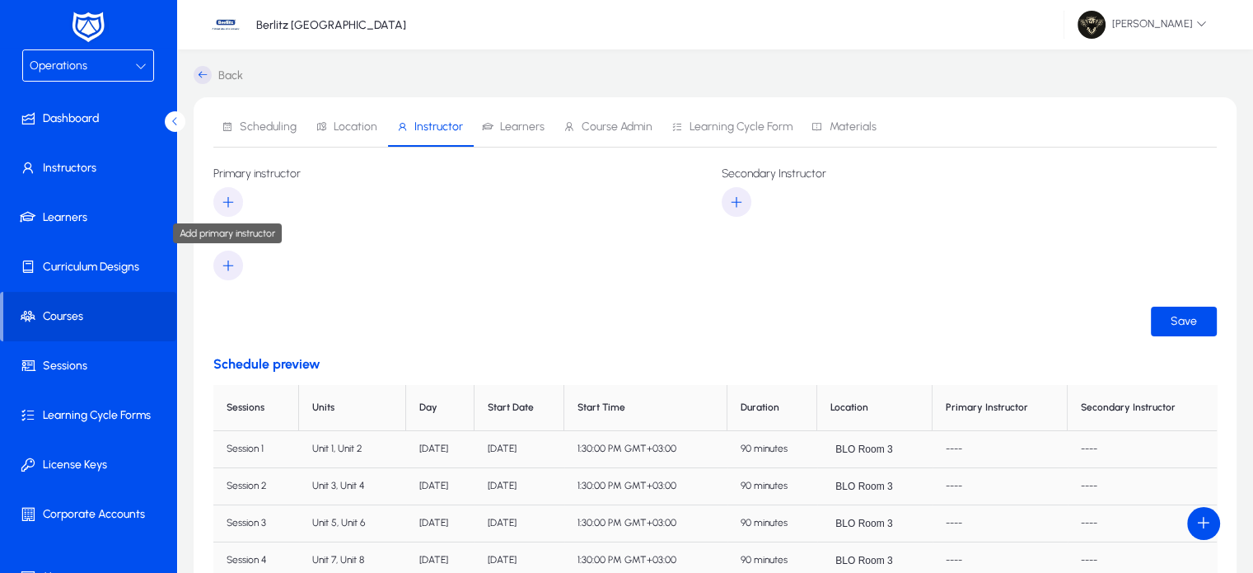
click at [229, 200] on icon "button" at bounding box center [228, 201] width 15 height 15
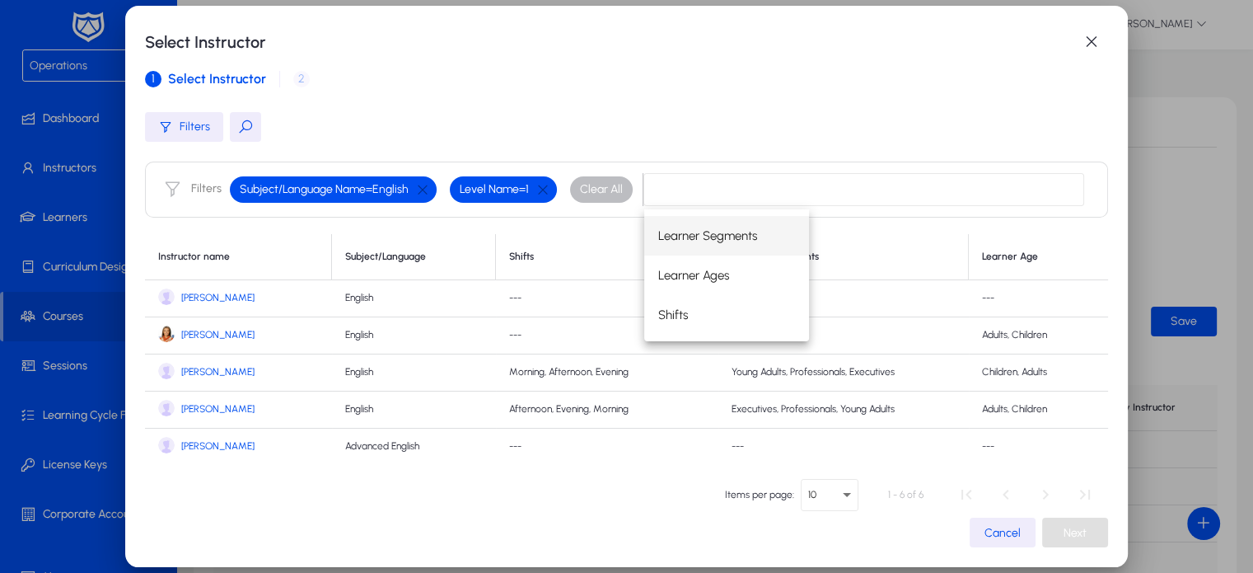
click at [190, 288] on link "[PERSON_NAME]" at bounding box center [238, 298] width 161 height 20
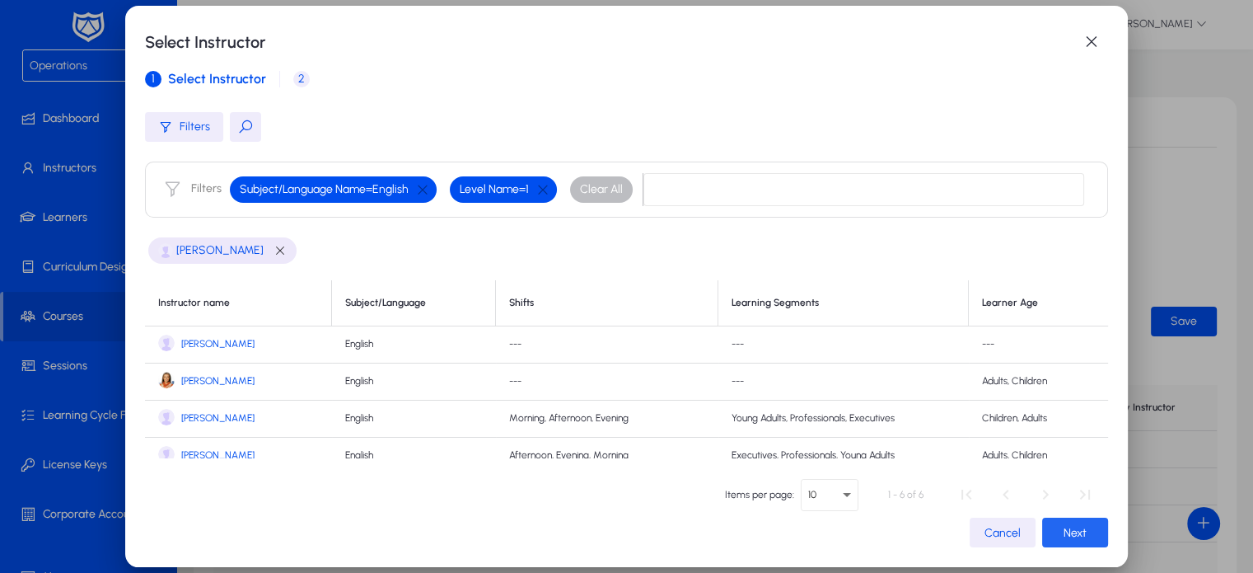
click at [1064, 527] on span "Next" at bounding box center [1075, 533] width 23 height 14
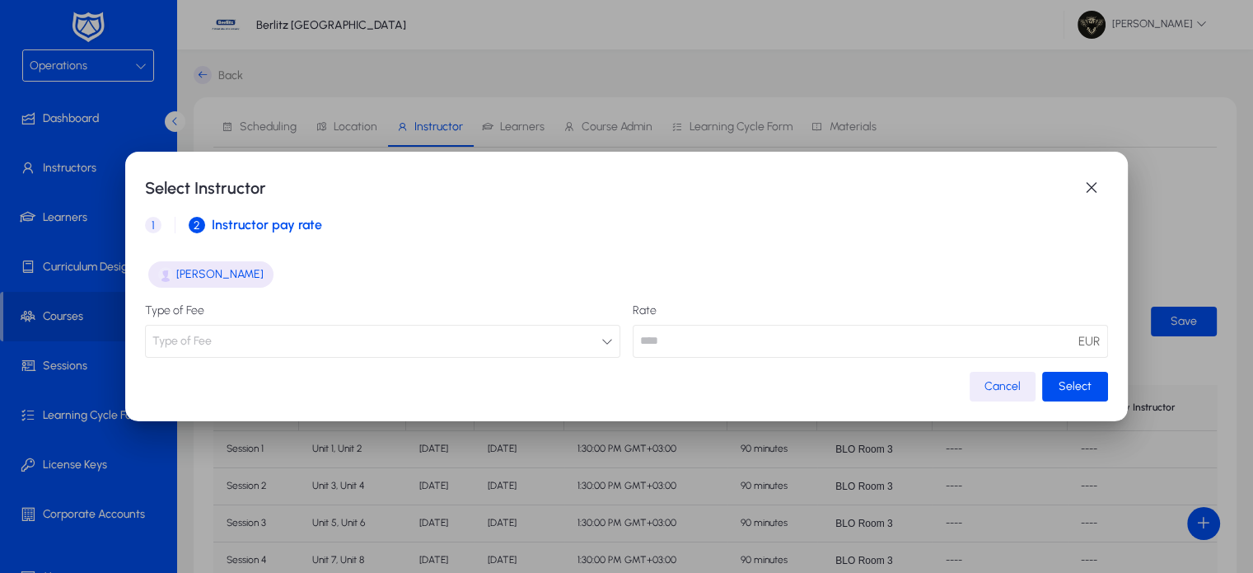
click at [353, 329] on button "Type of Fee" at bounding box center [383, 341] width 476 height 33
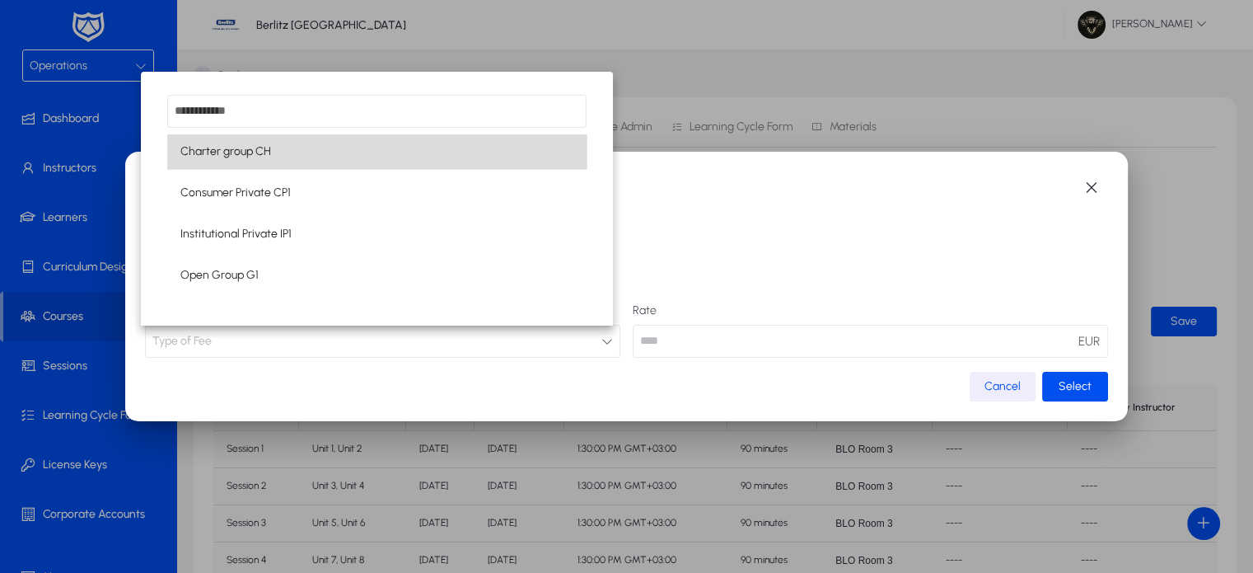
click at [257, 135] on mat-option "Charter group CH" at bounding box center [377, 151] width 420 height 35
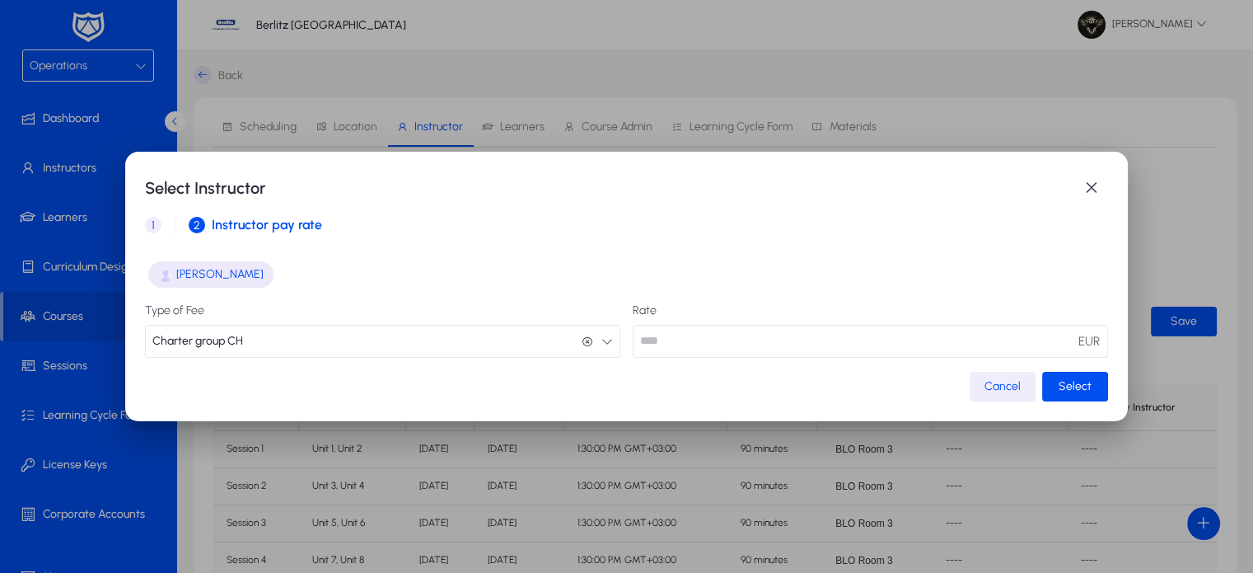
click at [258, 346] on button "Charter group CH Charter group CH" at bounding box center [383, 341] width 476 height 33
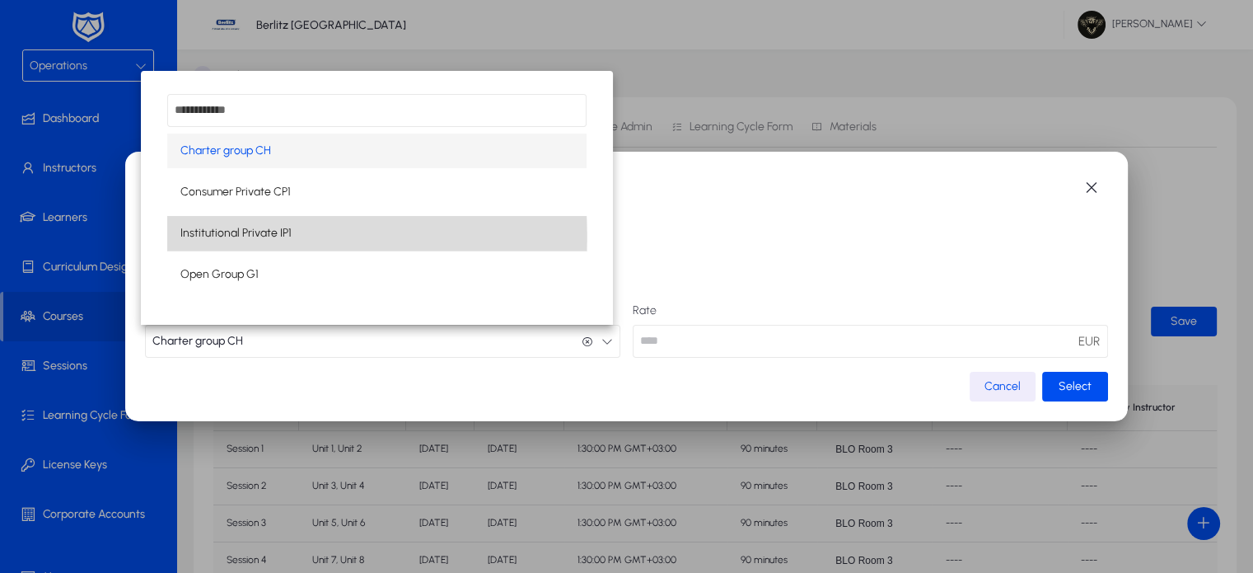
click at [253, 237] on span "Institutional Private IP1" at bounding box center [235, 233] width 111 height 20
type input "****"
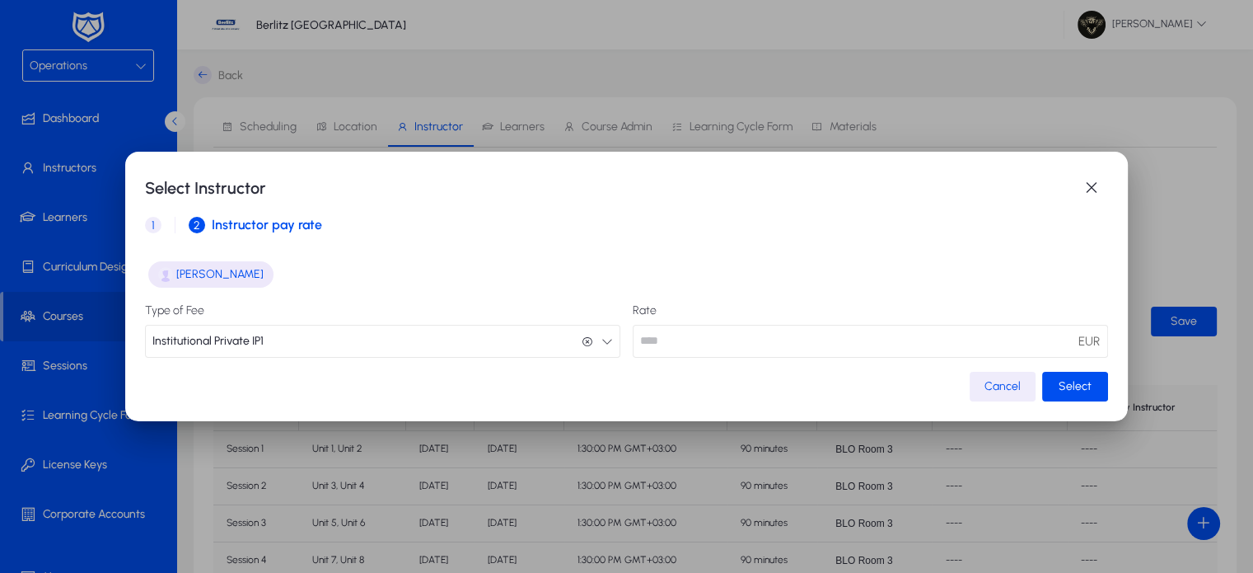
click at [339, 349] on button "Institutional Private IP1 Institutional Private IP1" at bounding box center [383, 341] width 476 height 33
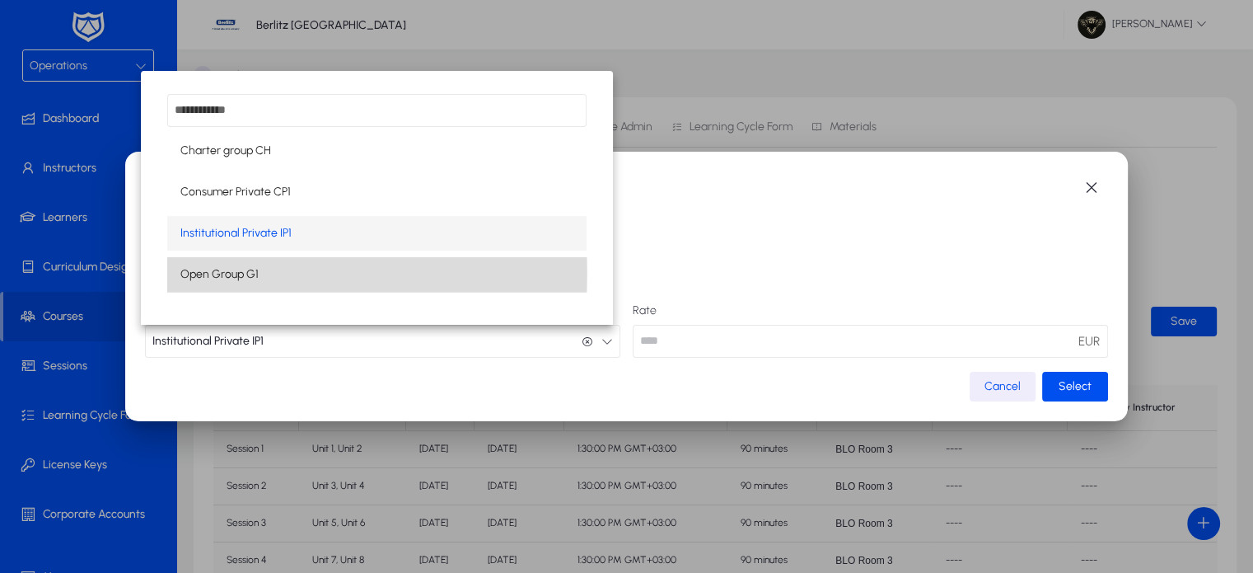
click at [203, 273] on span "Open Group G1" at bounding box center [219, 275] width 78 height 20
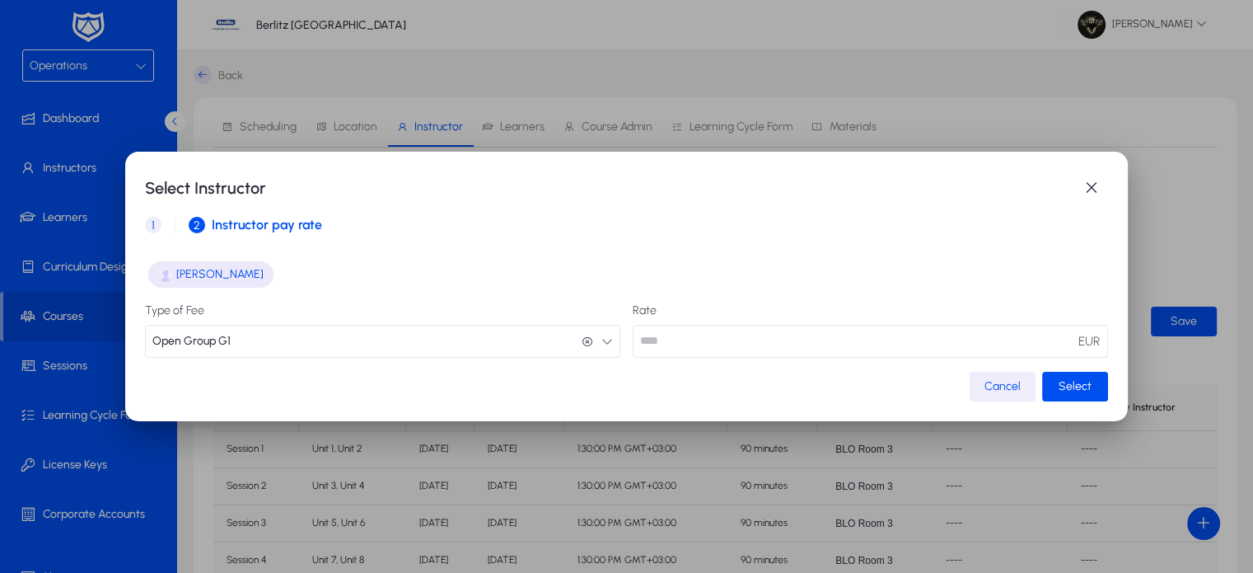
click at [267, 358] on mat-dialog-content "[PERSON_NAME] Type of Fee Open Group G1 Open Group G1 Rate EUR" at bounding box center [626, 307] width 963 height 125
click at [1094, 194] on span "button" at bounding box center [1091, 187] width 33 height 33
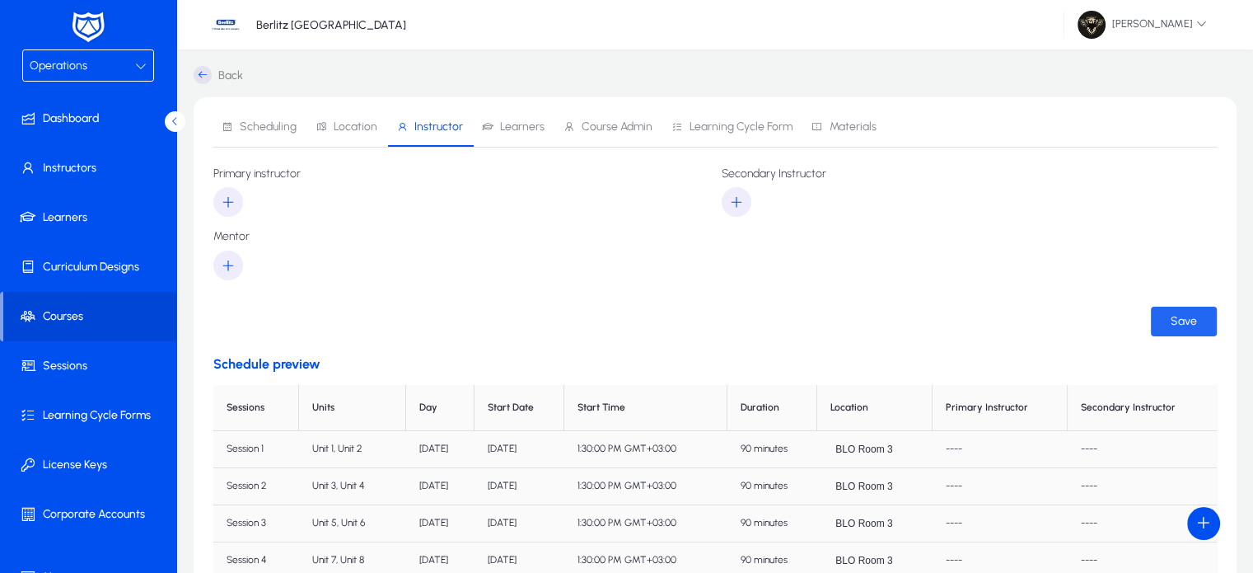
click at [1184, 336] on span "submit" at bounding box center [1184, 322] width 66 height 40
click at [243, 197] on div at bounding box center [460, 202] width 495 height 30
click at [232, 205] on icon "button" at bounding box center [228, 201] width 15 height 15
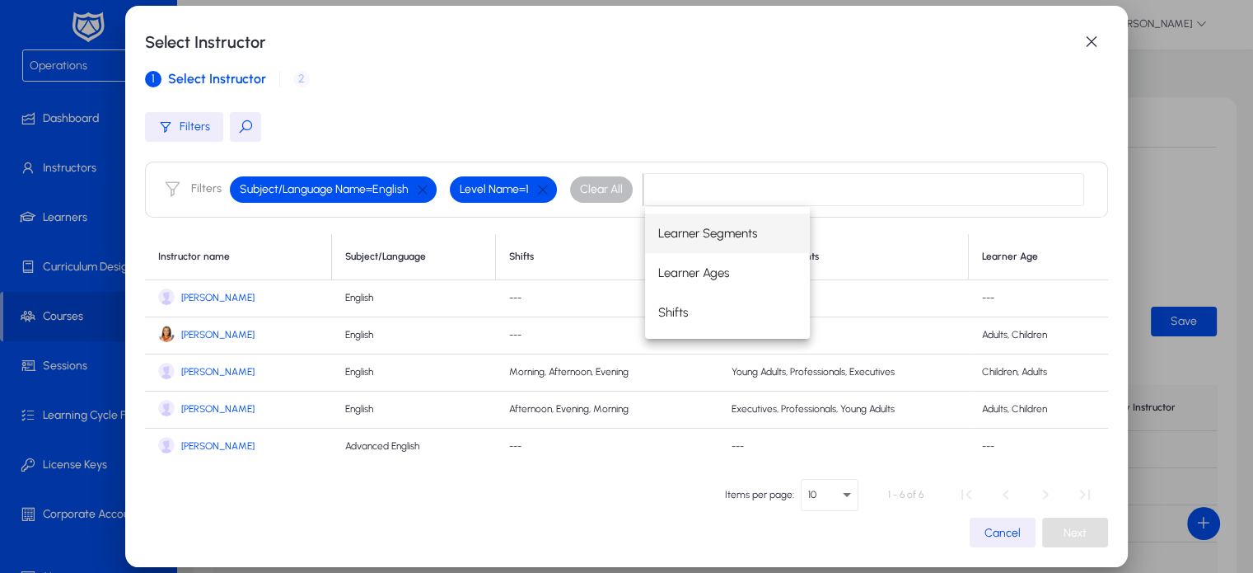
click at [193, 296] on span "[PERSON_NAME]" at bounding box center [217, 298] width 73 height 12
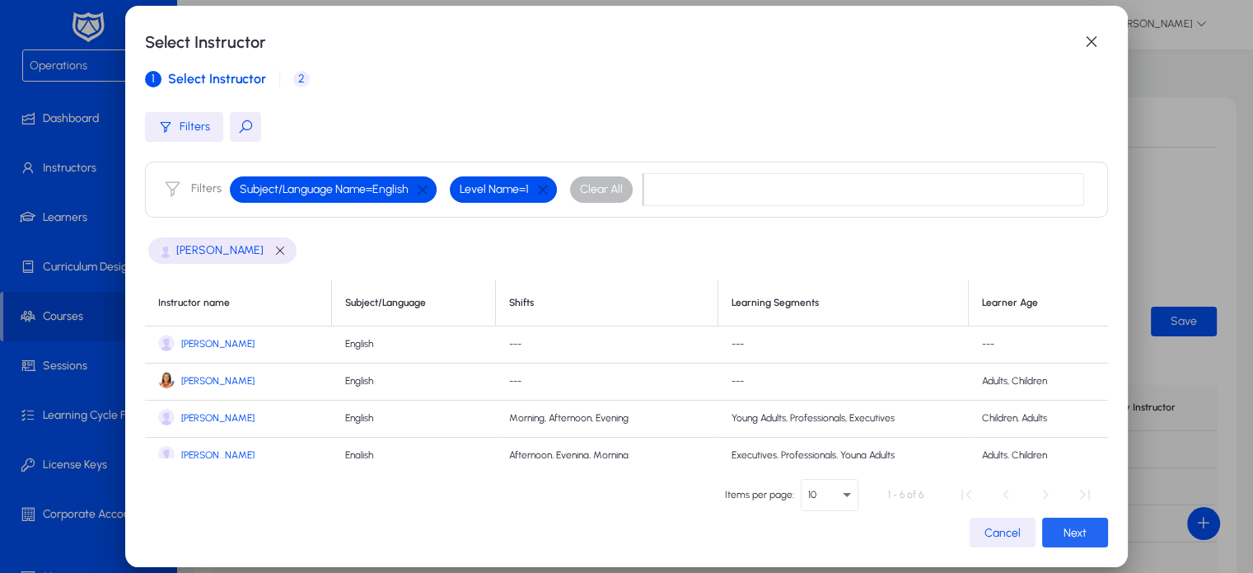
click at [1046, 535] on span "button" at bounding box center [1075, 533] width 66 height 40
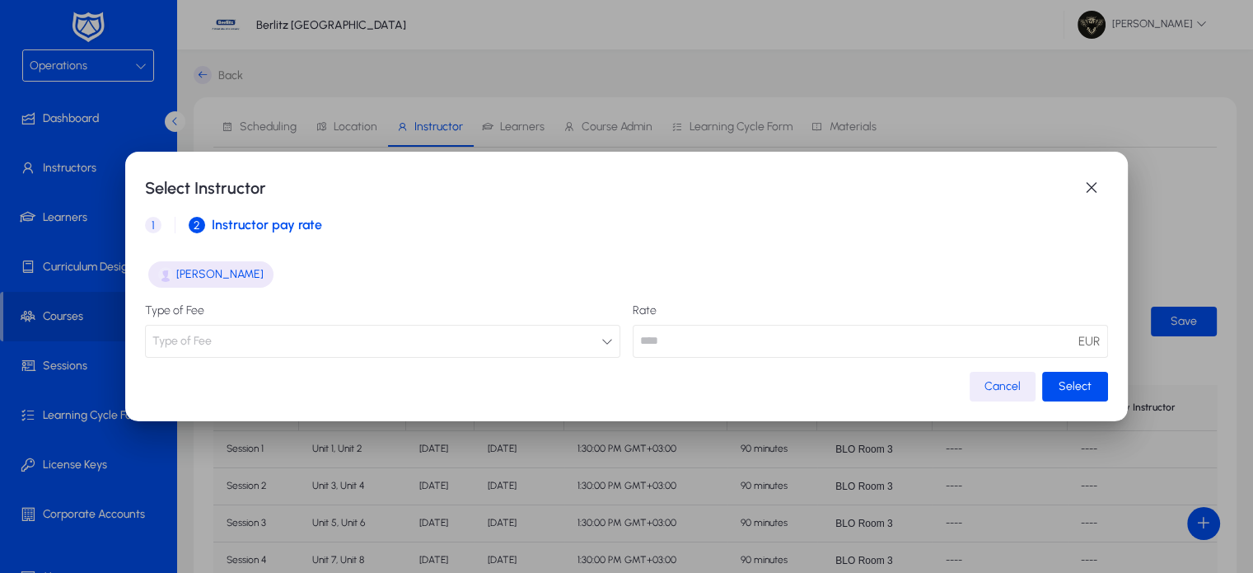
click at [498, 344] on button "Type of Fee" at bounding box center [383, 341] width 476 height 33
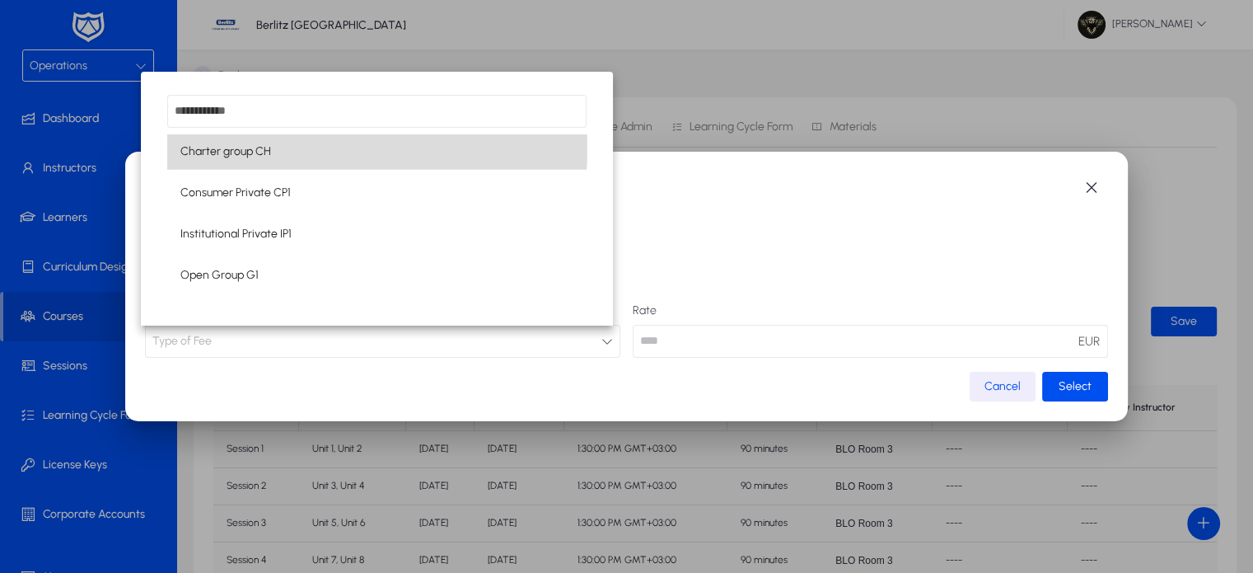
click at [254, 138] on mat-option "Charter group CH" at bounding box center [377, 151] width 420 height 35
type input "**"
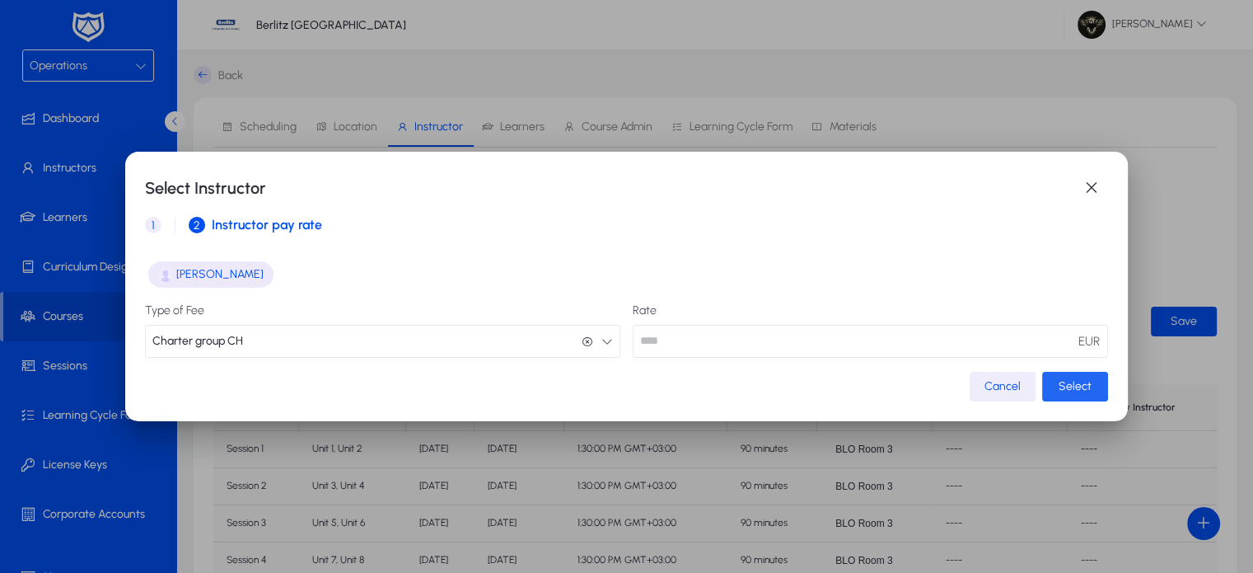
click at [1042, 388] on span "button" at bounding box center [1075, 387] width 66 height 40
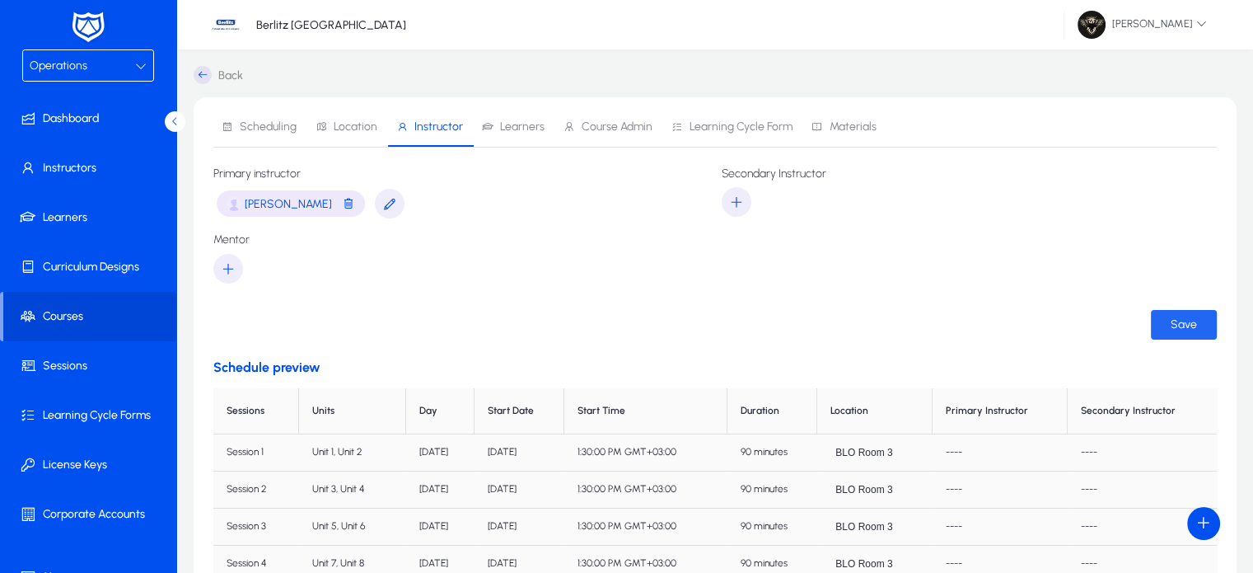
click at [1160, 342] on span "submit" at bounding box center [1184, 325] width 66 height 40
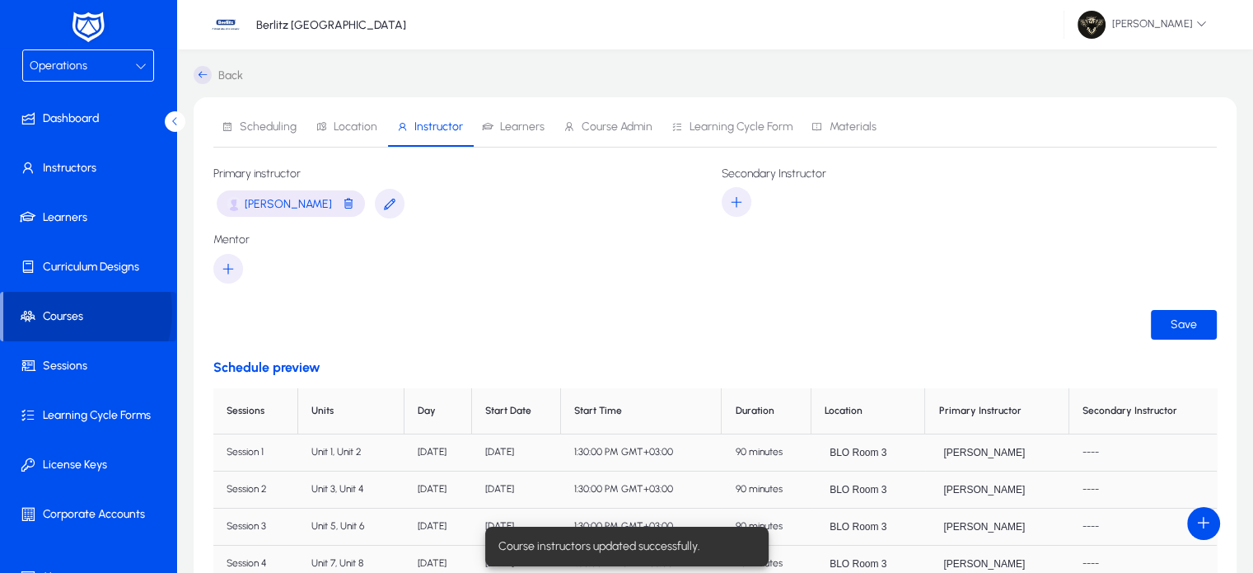
click at [53, 312] on span "Courses" at bounding box center [89, 316] width 173 height 16
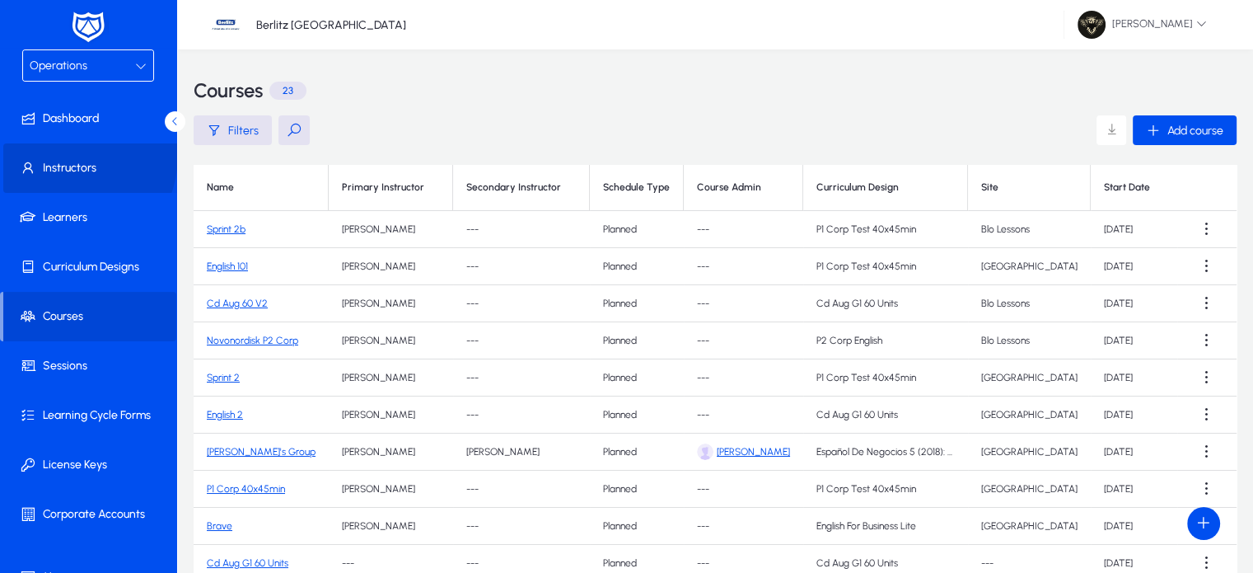
click at [65, 156] on span at bounding box center [91, 168] width 176 height 40
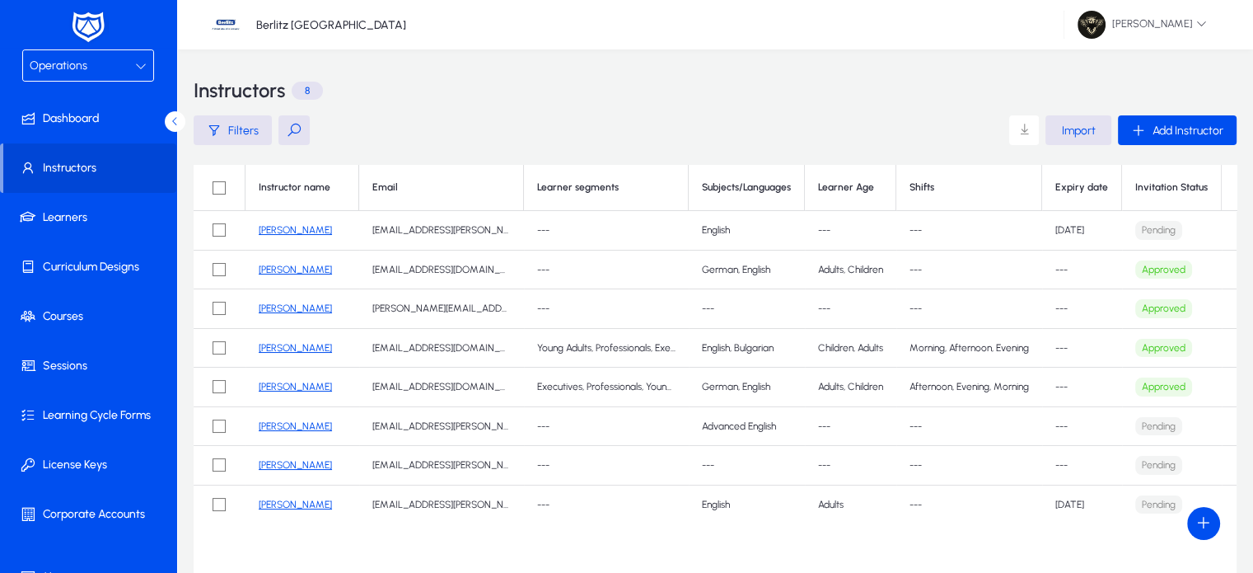
click at [288, 265] on link "[PERSON_NAME]" at bounding box center [295, 270] width 73 height 12
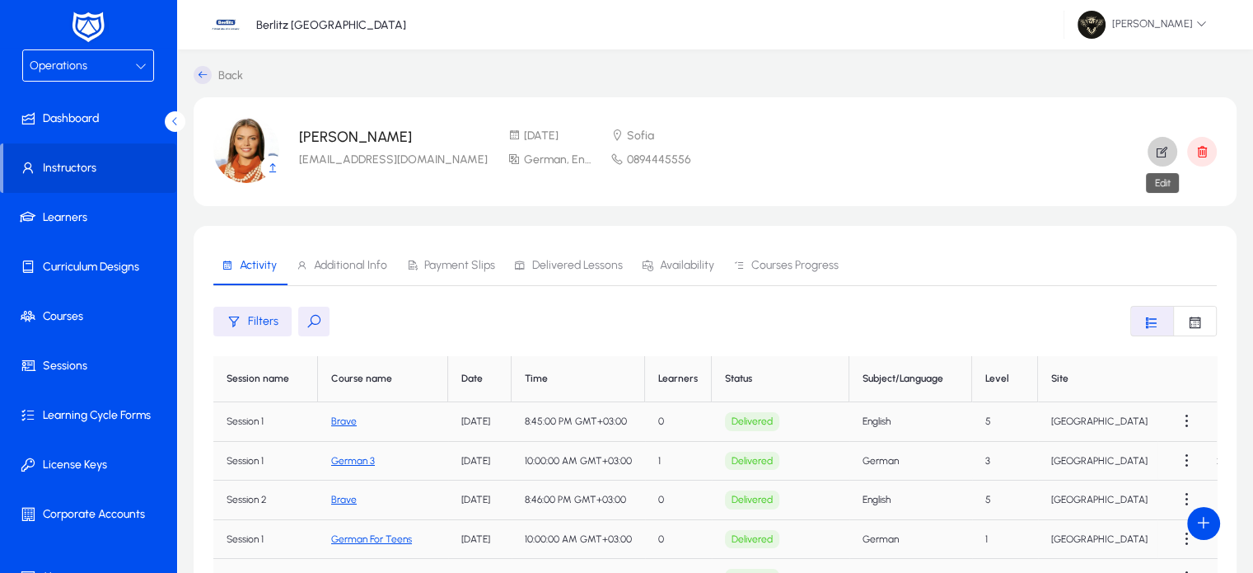
click at [1167, 154] on icon "button" at bounding box center [1162, 151] width 15 height 15
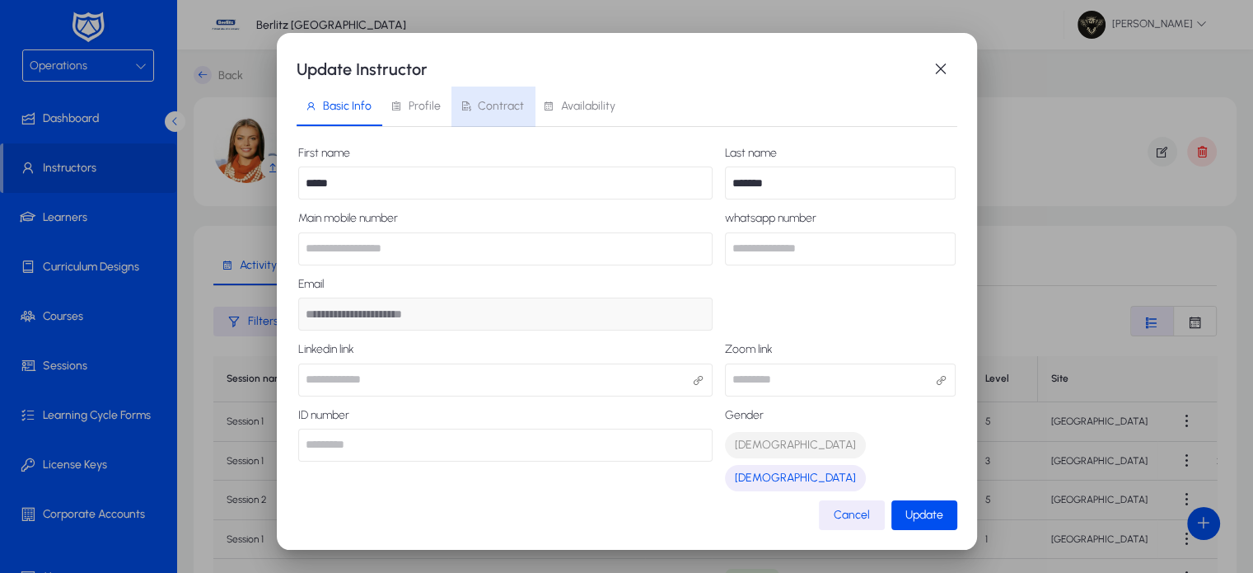
click at [491, 114] on span "Contract" at bounding box center [492, 107] width 64 height 40
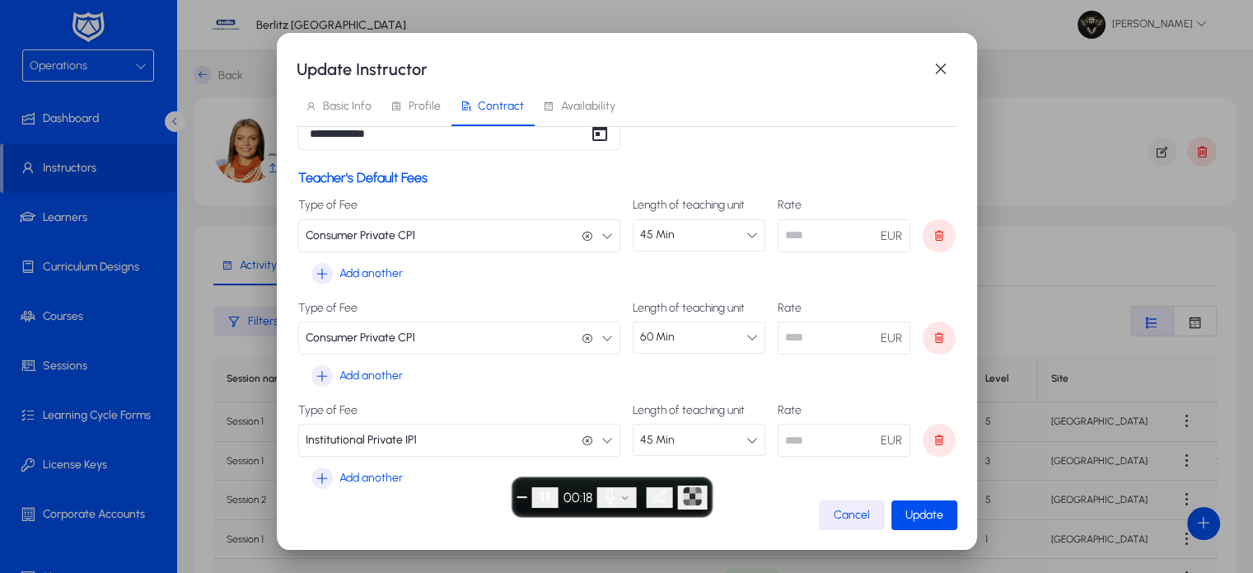
scroll to position [368, 0]
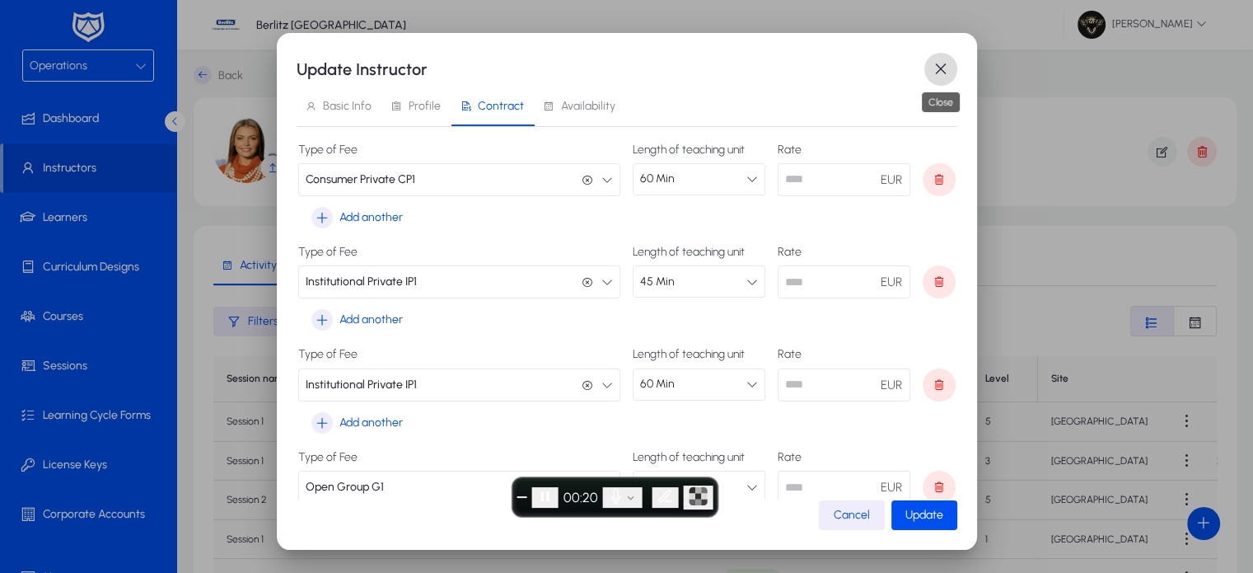
click at [936, 59] on span "button" at bounding box center [941, 69] width 33 height 33
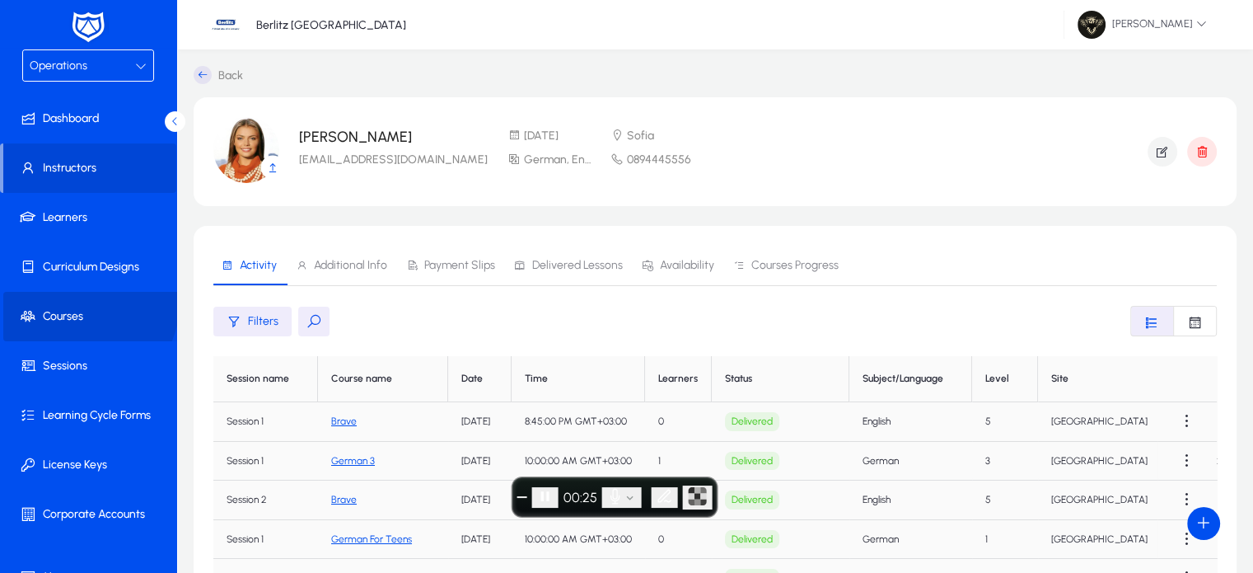
click at [83, 303] on span at bounding box center [91, 317] width 176 height 40
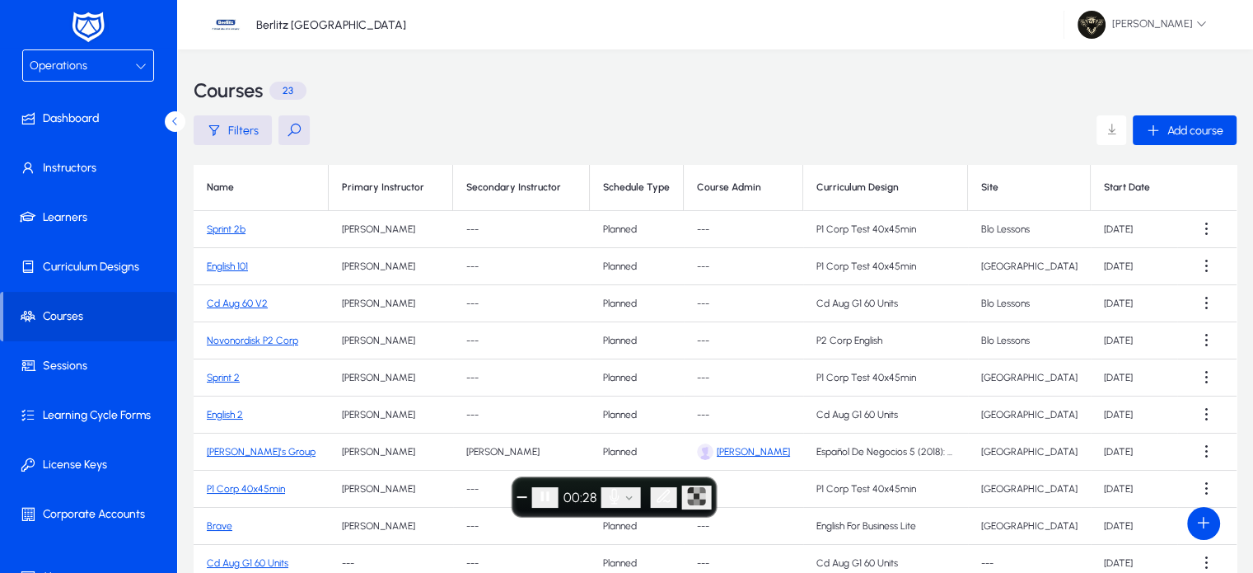
click at [227, 227] on link "Sprint 2b" at bounding box center [226, 229] width 39 height 12
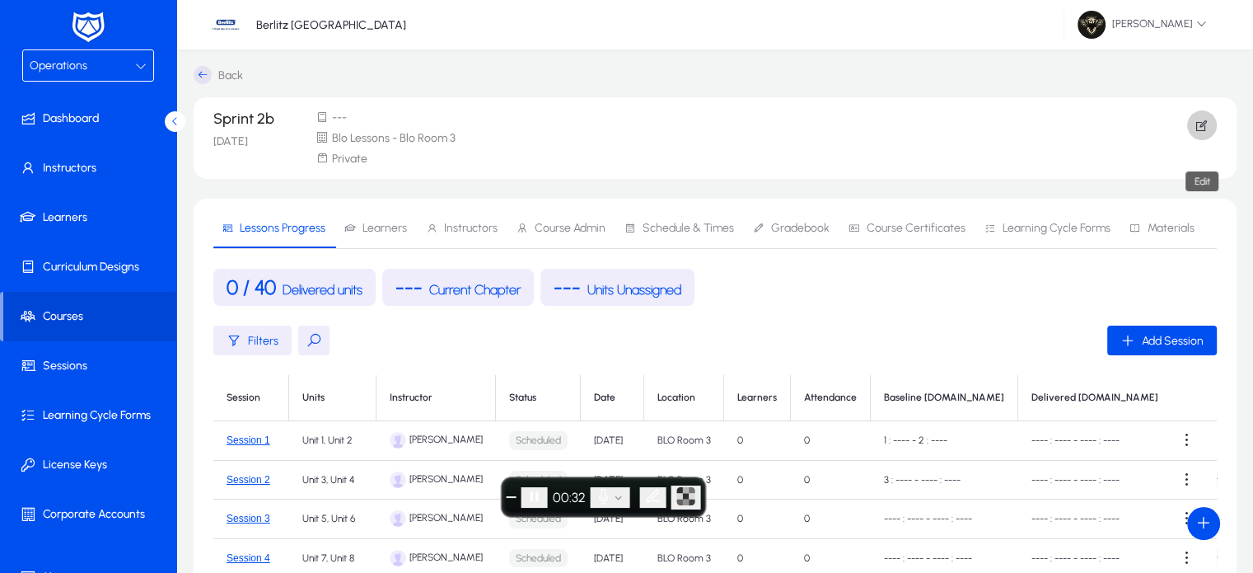
click at [1207, 126] on icon "button" at bounding box center [1202, 125] width 15 height 15
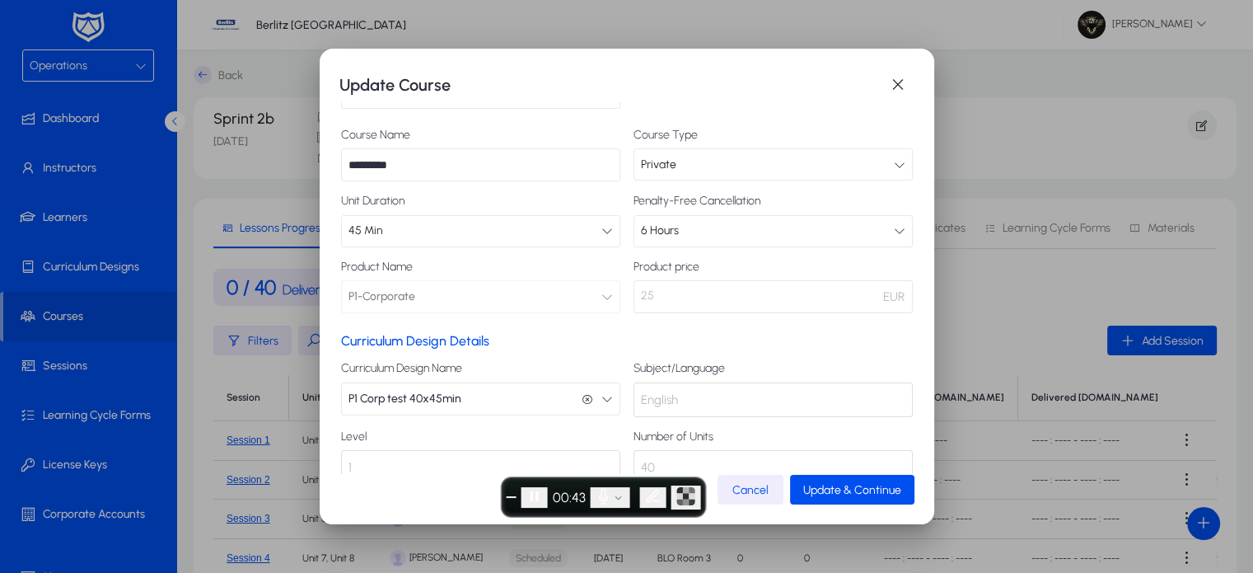
scroll to position [100, 0]
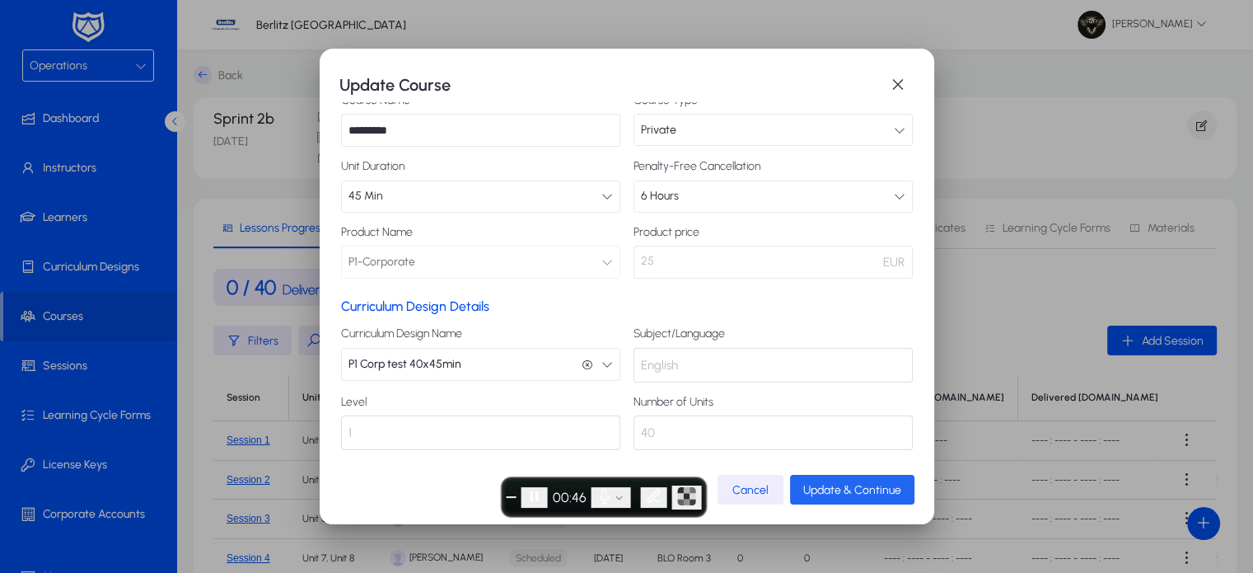
click at [881, 490] on span "Update & Continue" at bounding box center [852, 490] width 98 height 14
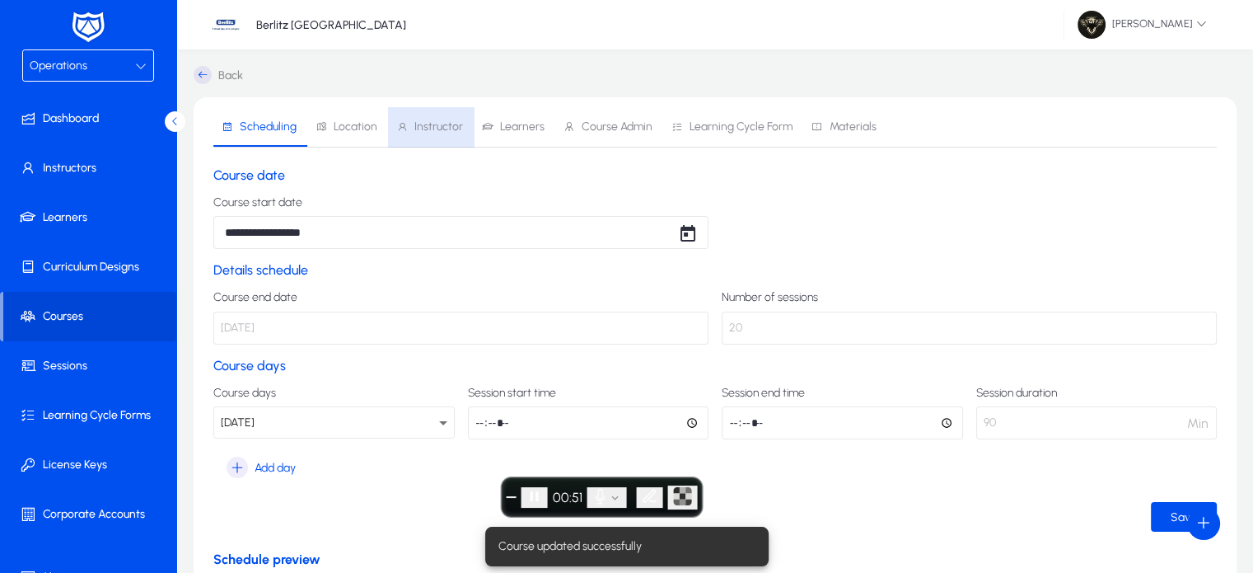
click at [444, 134] on span "Instructor" at bounding box center [429, 127] width 67 height 40
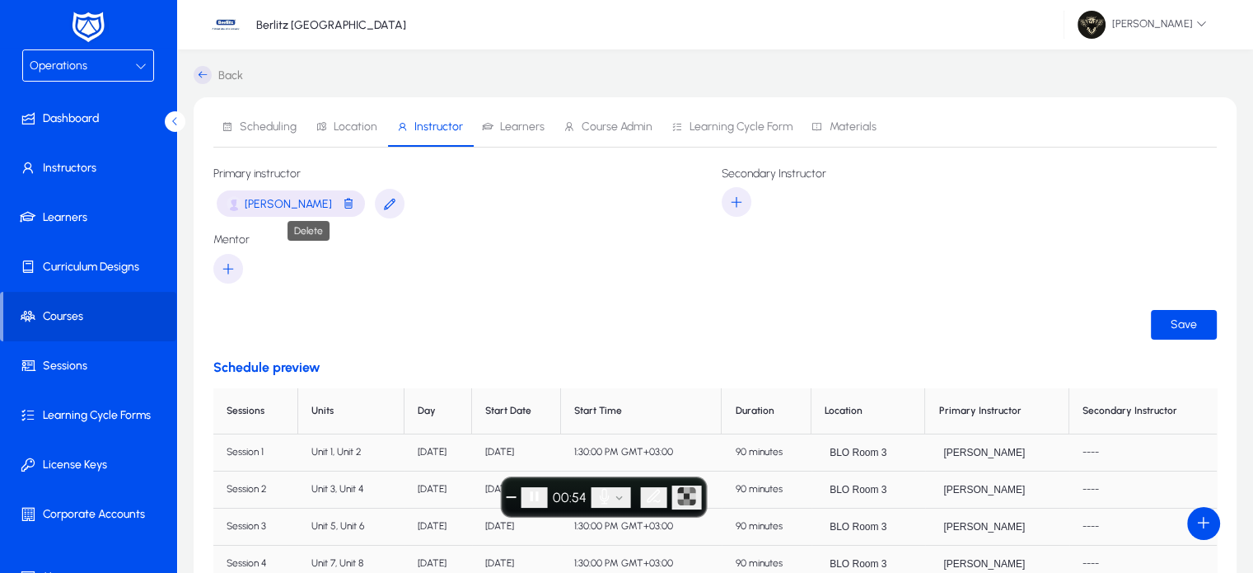
click at [342, 200] on span "button" at bounding box center [348, 204] width 13 height 21
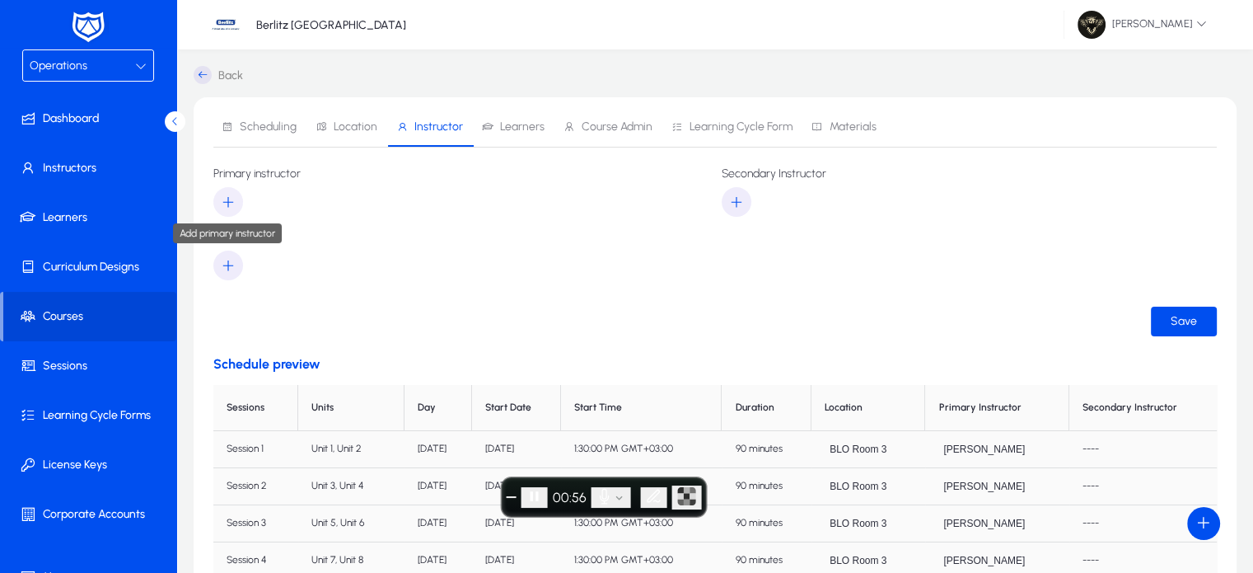
click at [239, 205] on span "button" at bounding box center [228, 202] width 30 height 40
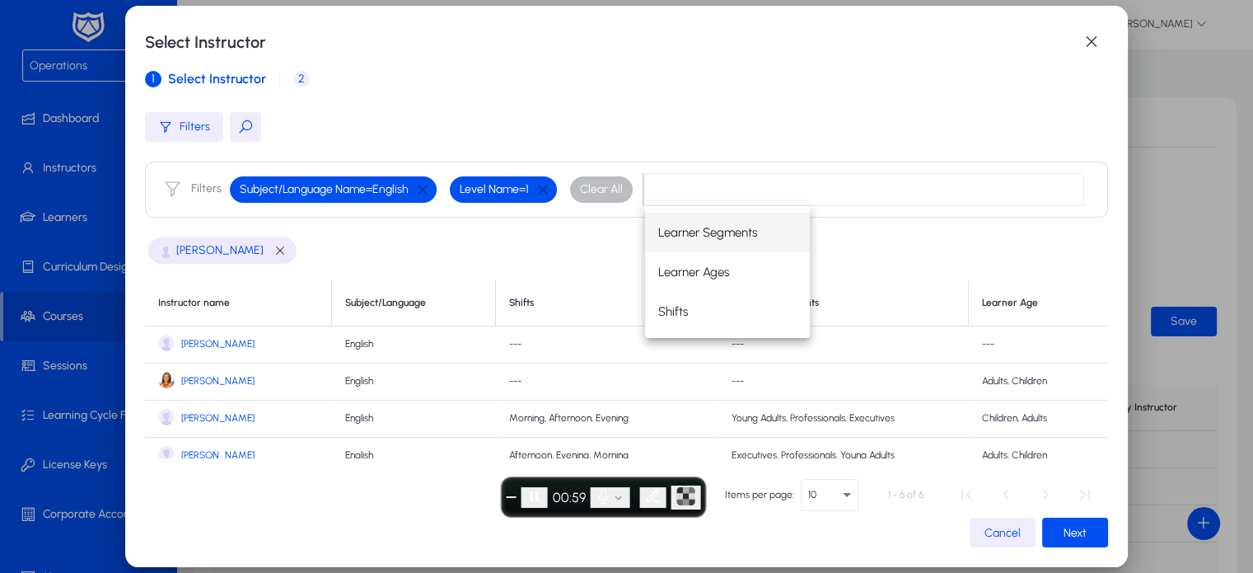
click at [218, 382] on span "[PERSON_NAME]" at bounding box center [217, 381] width 73 height 12
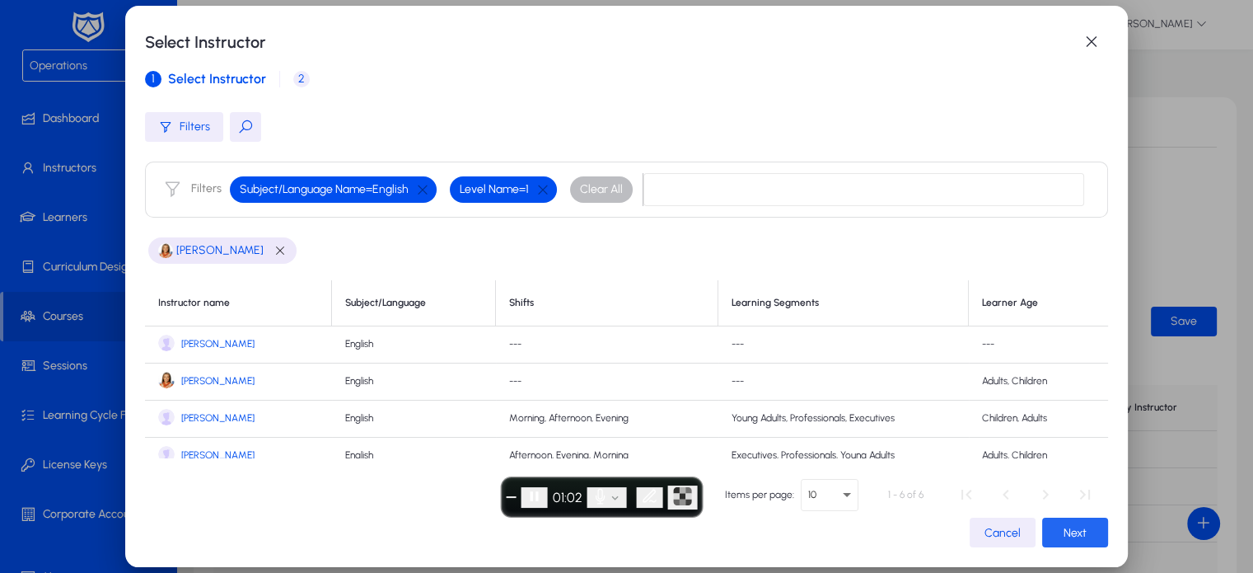
click at [1064, 530] on span "Next" at bounding box center [1075, 533] width 23 height 14
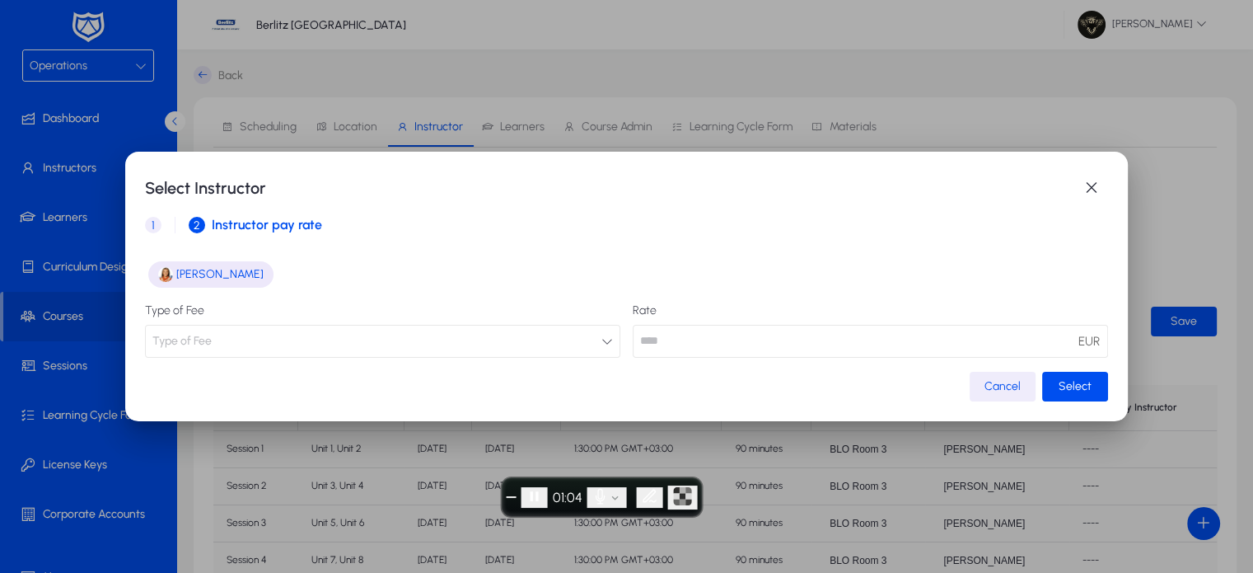
click at [491, 344] on button "Type of Fee" at bounding box center [383, 341] width 476 height 33
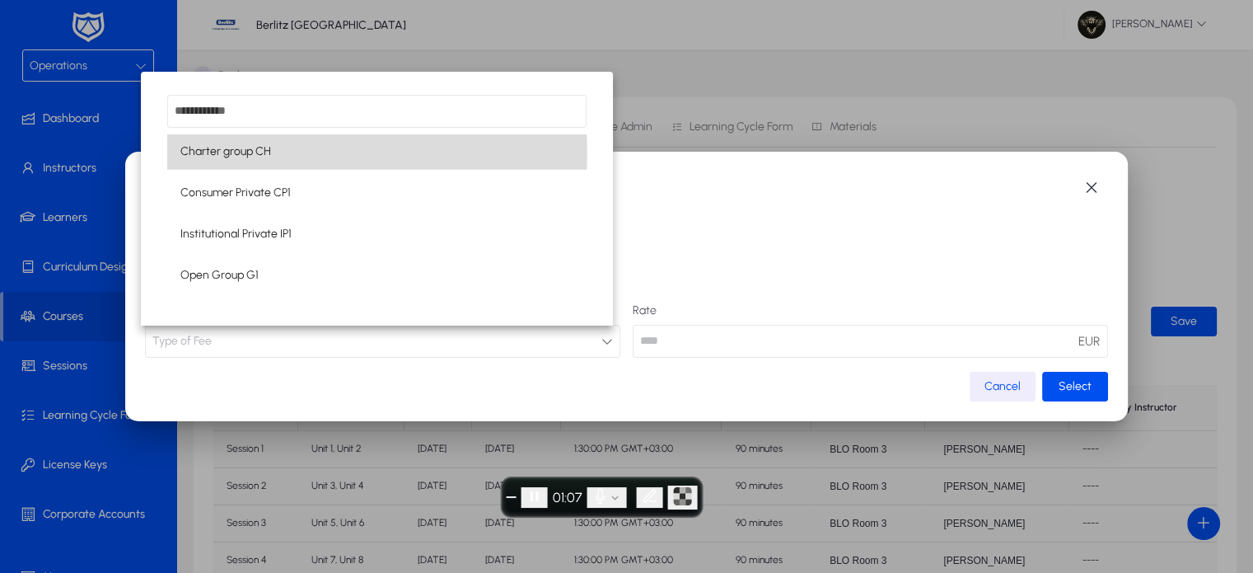
click at [298, 153] on mat-option "Charter group CH" at bounding box center [377, 151] width 420 height 35
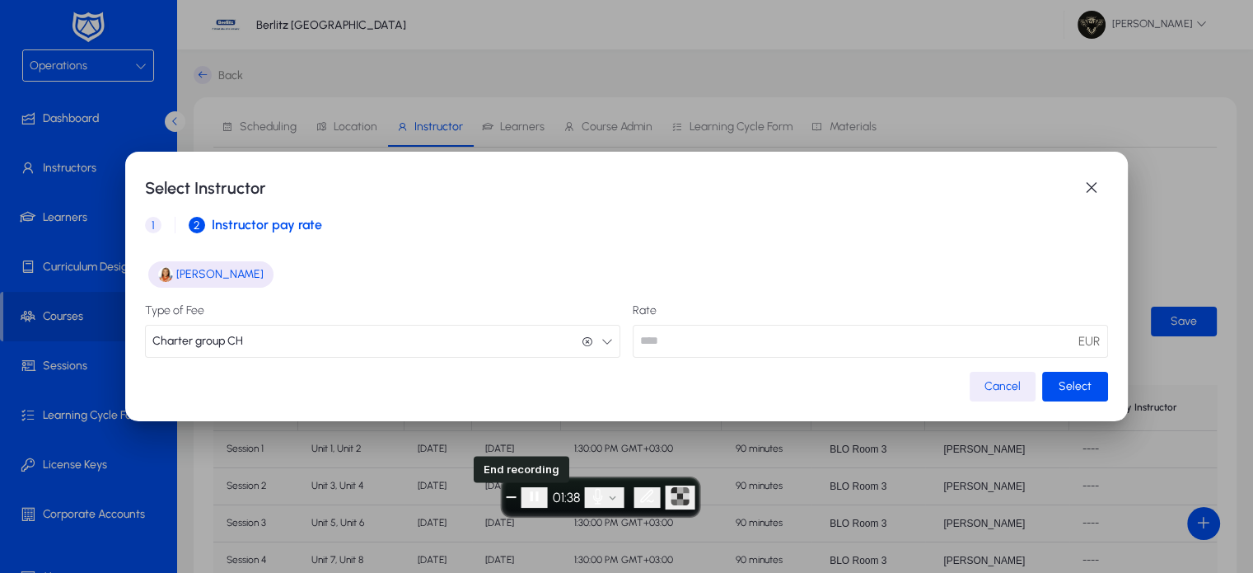
click at [513, 496] on button "End recording" at bounding box center [512, 497] width 10 height 2
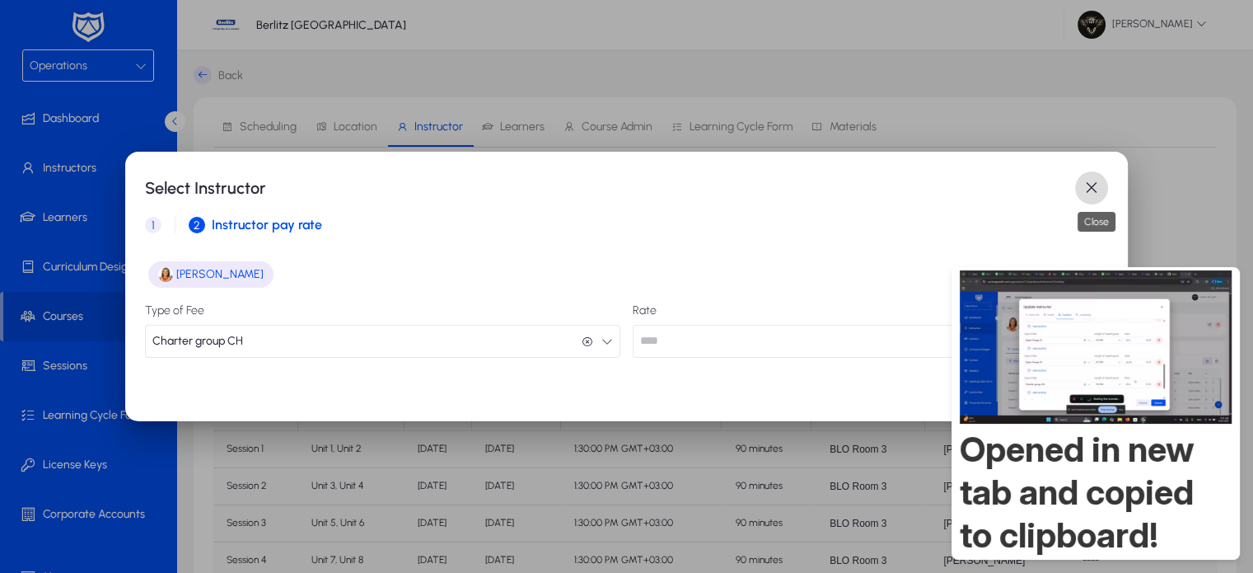
click at [1098, 188] on span "button" at bounding box center [1091, 187] width 33 height 33
